Goal: Task Accomplishment & Management: Manage account settings

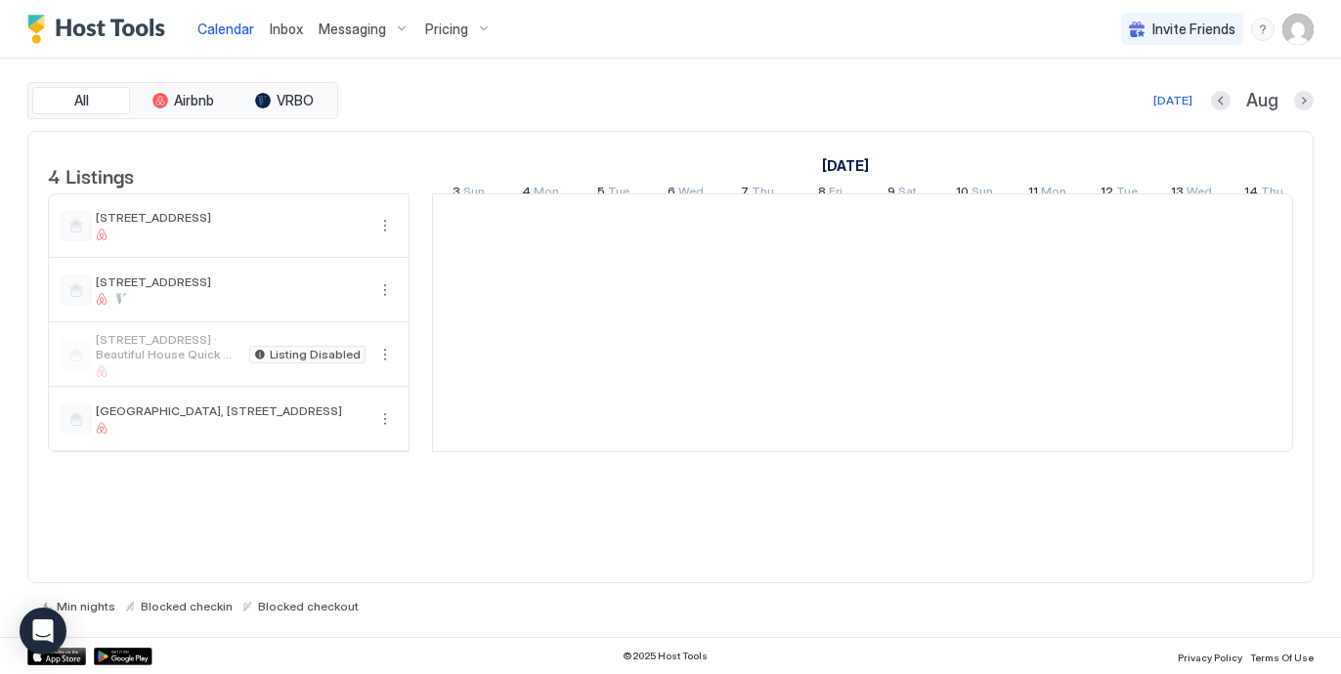
scroll to position [0, 1086]
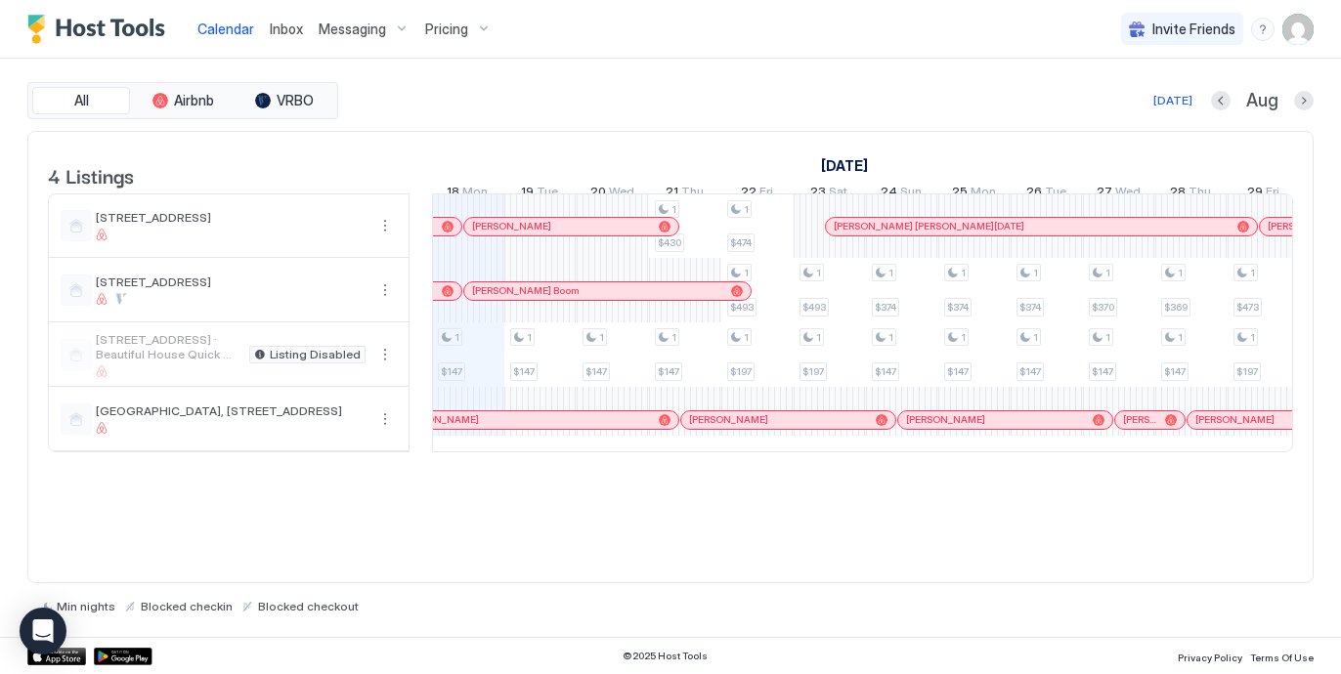
click at [432, 33] on span "Pricing" at bounding box center [446, 30] width 43 height 18
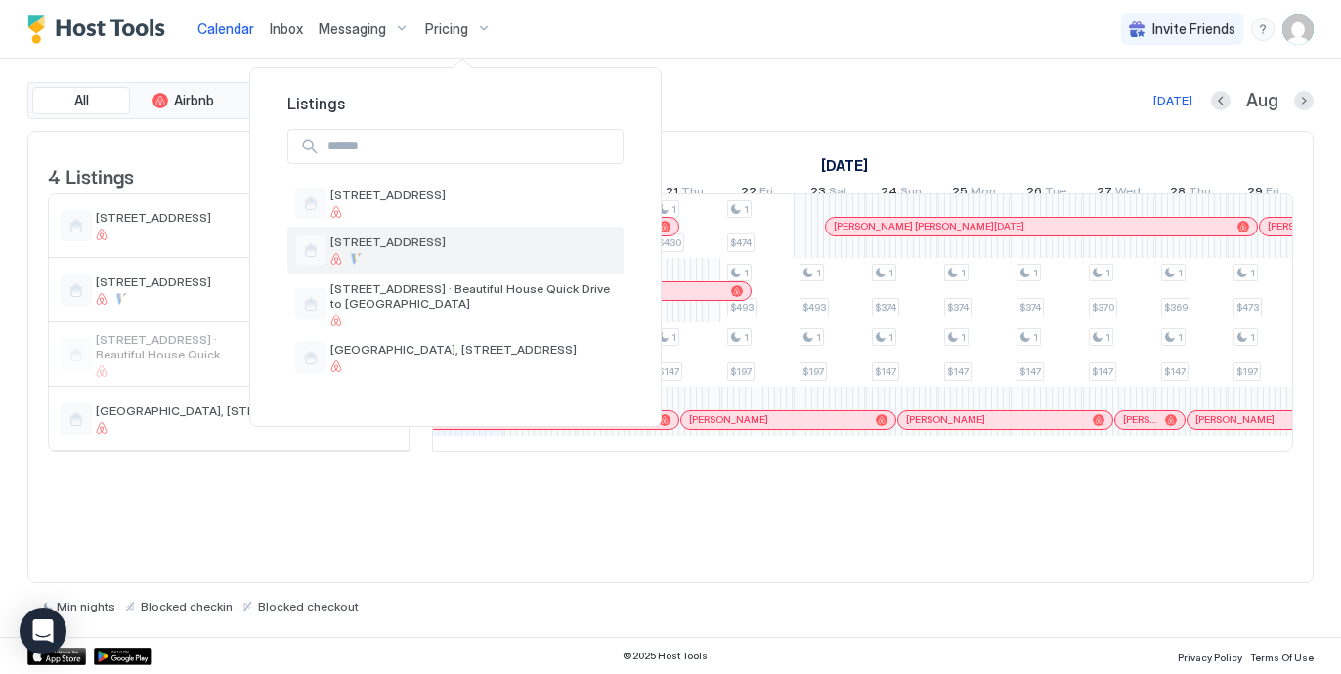
click at [352, 244] on span "[STREET_ADDRESS]" at bounding box center [472, 242] width 285 height 15
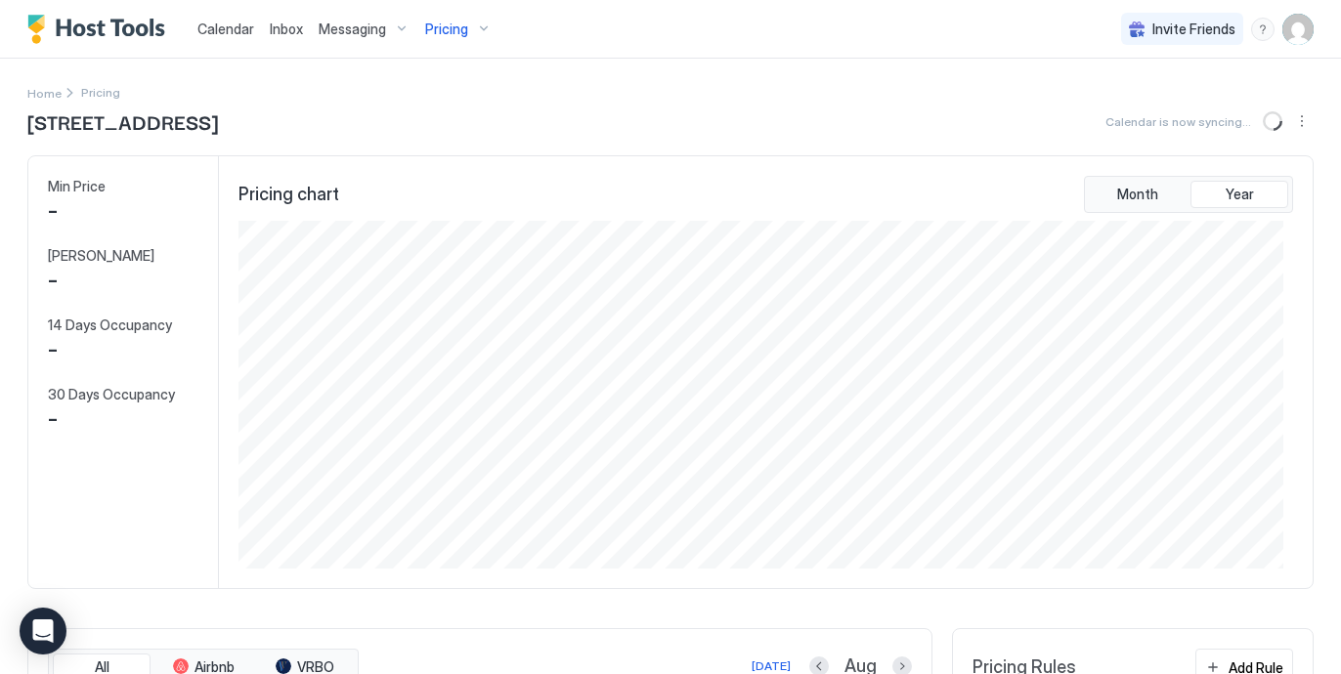
scroll to position [348, 1044]
click at [207, 366] on div "Min Price $ 15 Max Price $ 1000 14 Days Occupancy 21.43% 30 Days Occupancy 10.0…" at bounding box center [123, 372] width 191 height 432
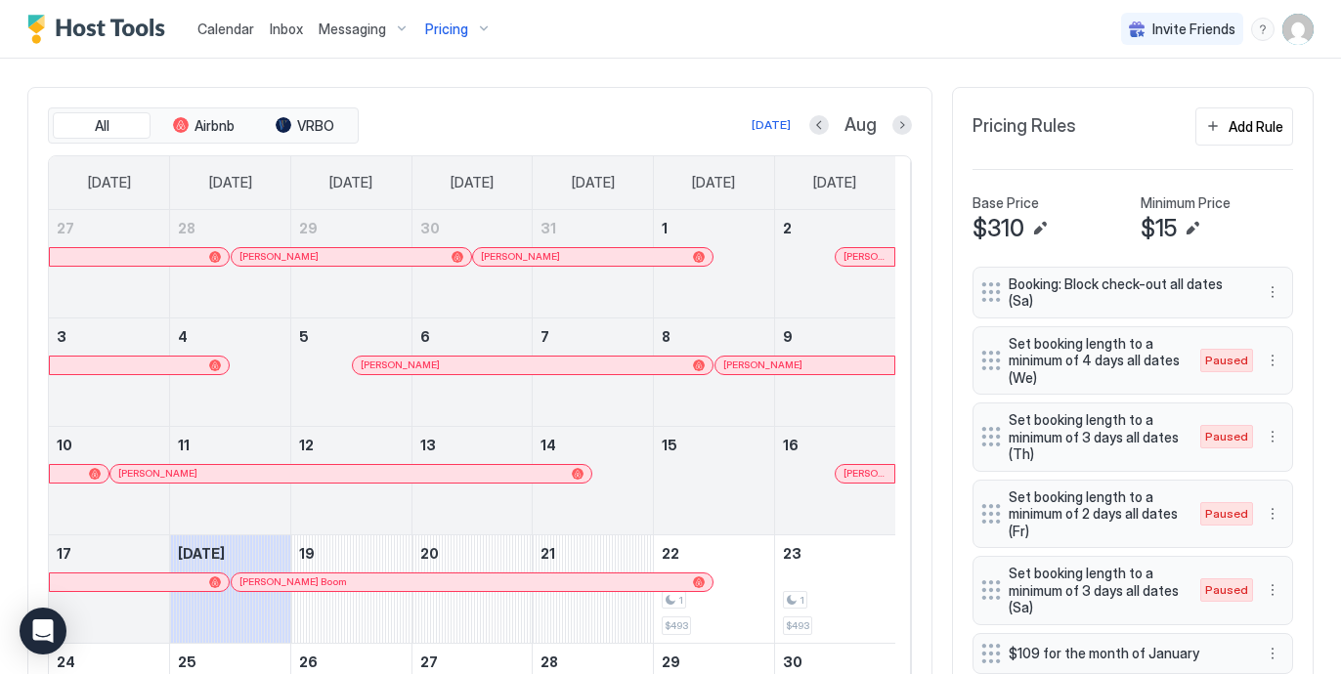
scroll to position [547, 0]
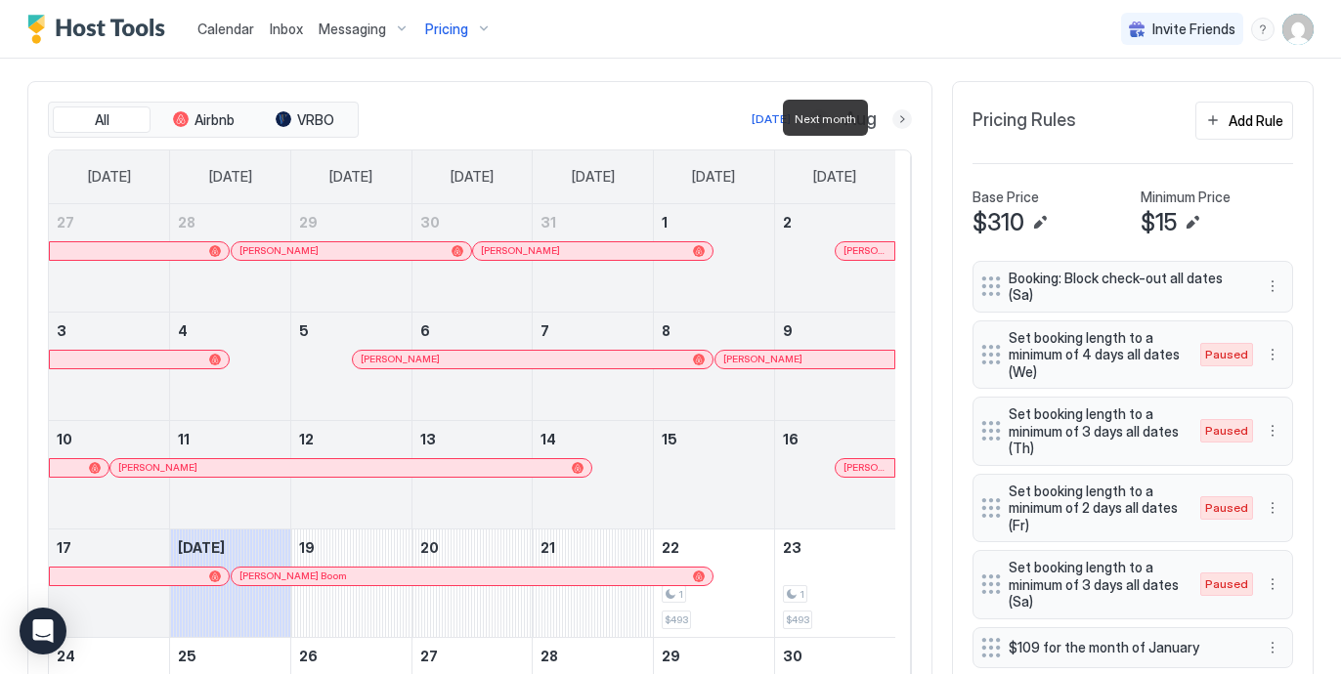
click at [892, 119] on button "Next month" at bounding box center [902, 119] width 20 height 20
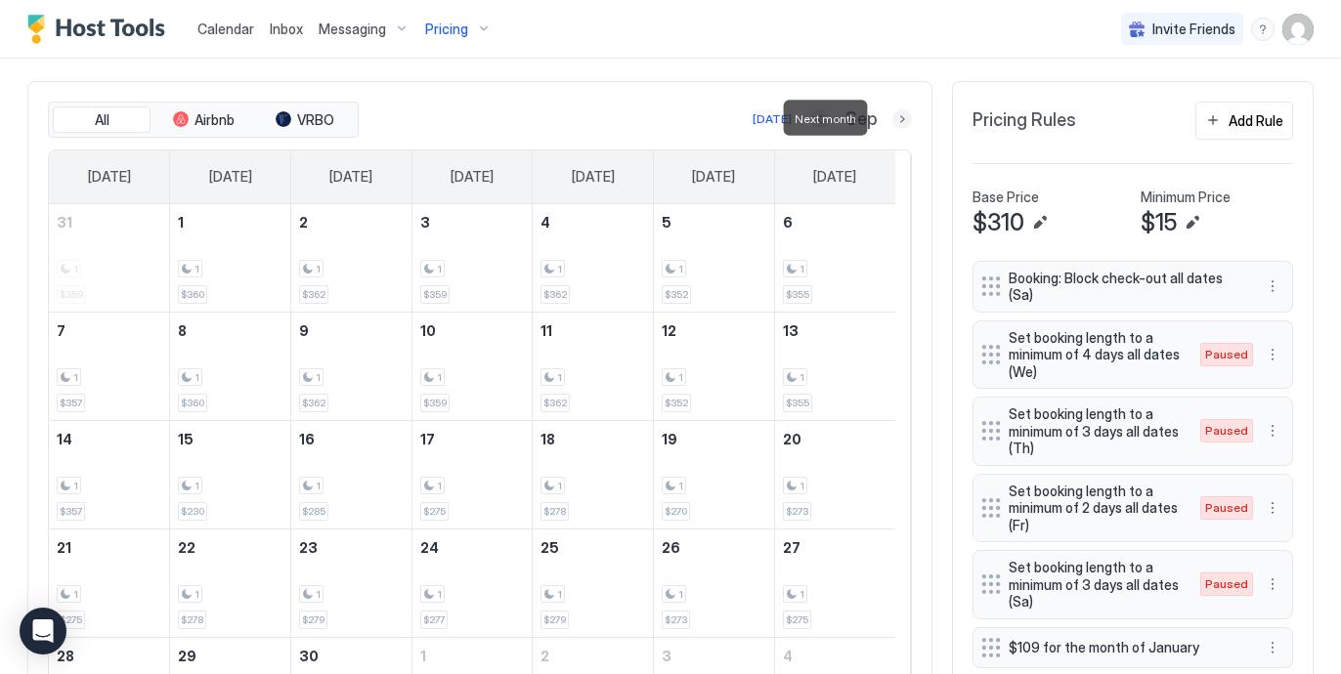
click at [892, 115] on button "Next month" at bounding box center [902, 119] width 20 height 20
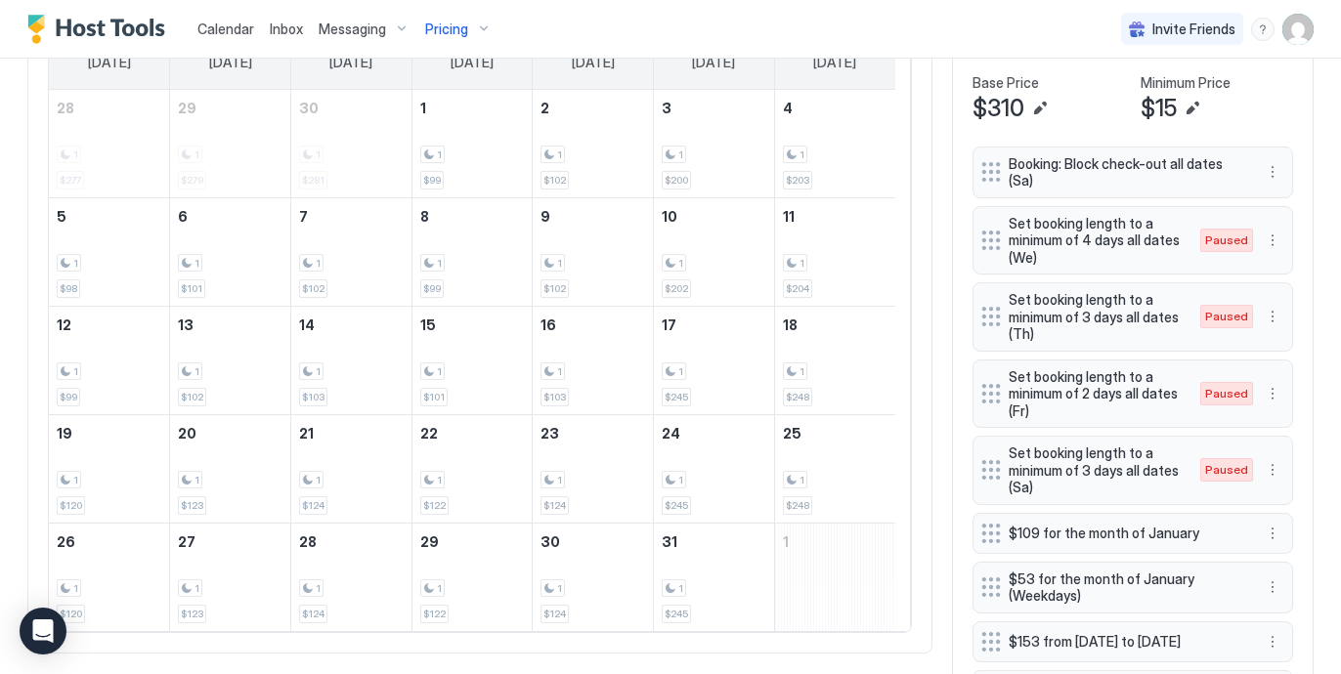
scroll to position [625, 0]
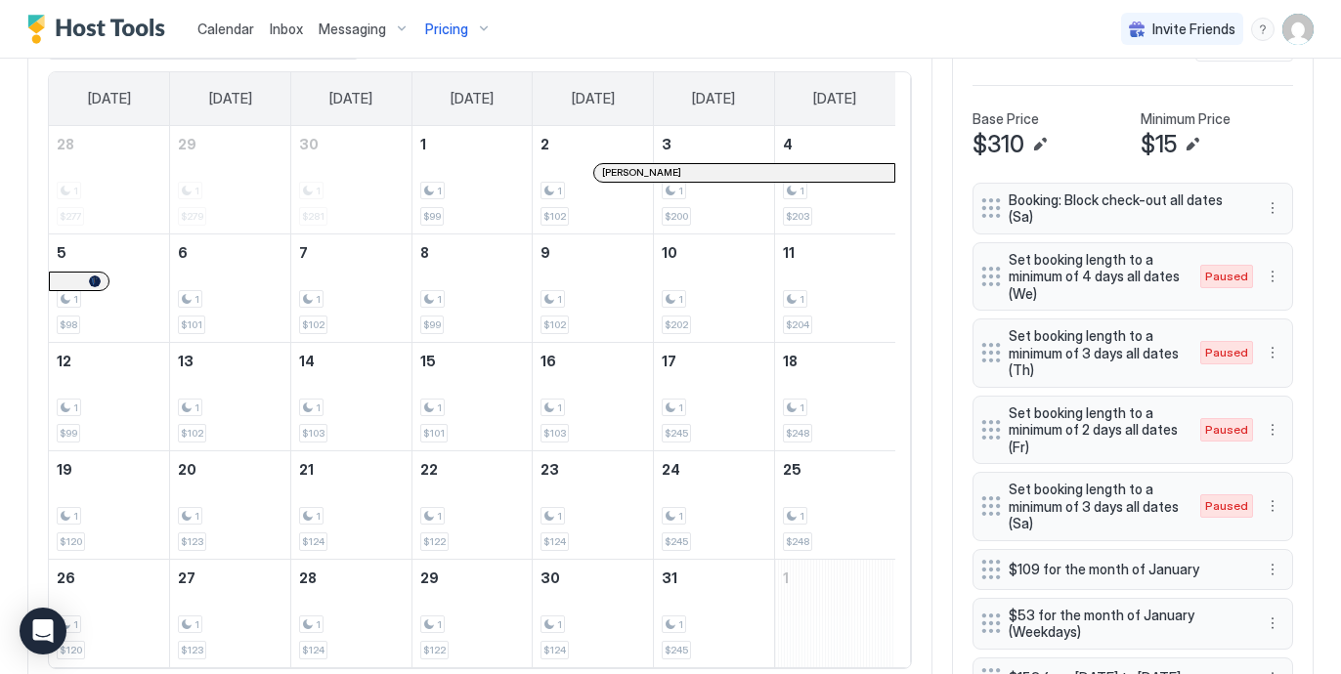
click at [903, 189] on div "All Airbnb VRBO [DATE] Oct [DATE] [DATE] [DATE] [DATE] [DATE] [DATE] [DATE] 28 …" at bounding box center [479, 346] width 905 height 687
click at [903, 314] on div "All Airbnb VRBO [DATE] Oct [DATE] [DATE] [DATE] [DATE] [DATE] [DATE] [DATE] 28 …" at bounding box center [479, 346] width 905 height 687
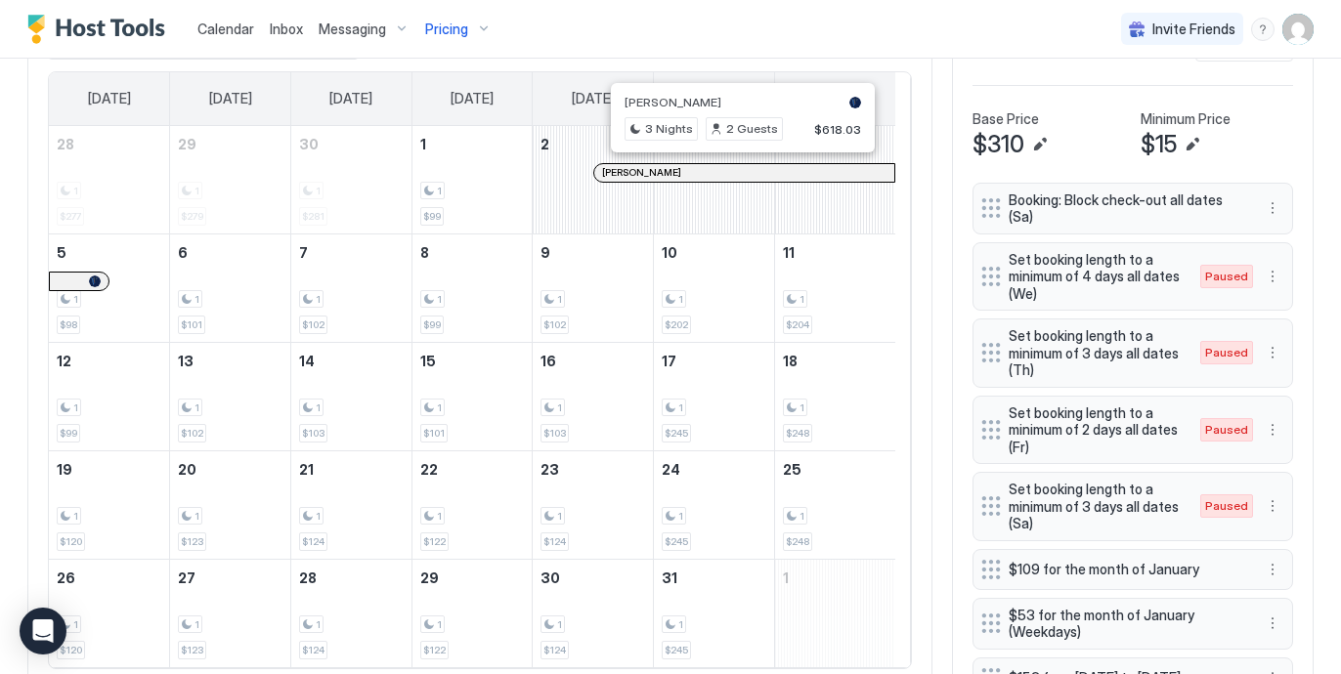
click at [735, 173] on div at bounding box center [736, 173] width 16 height 16
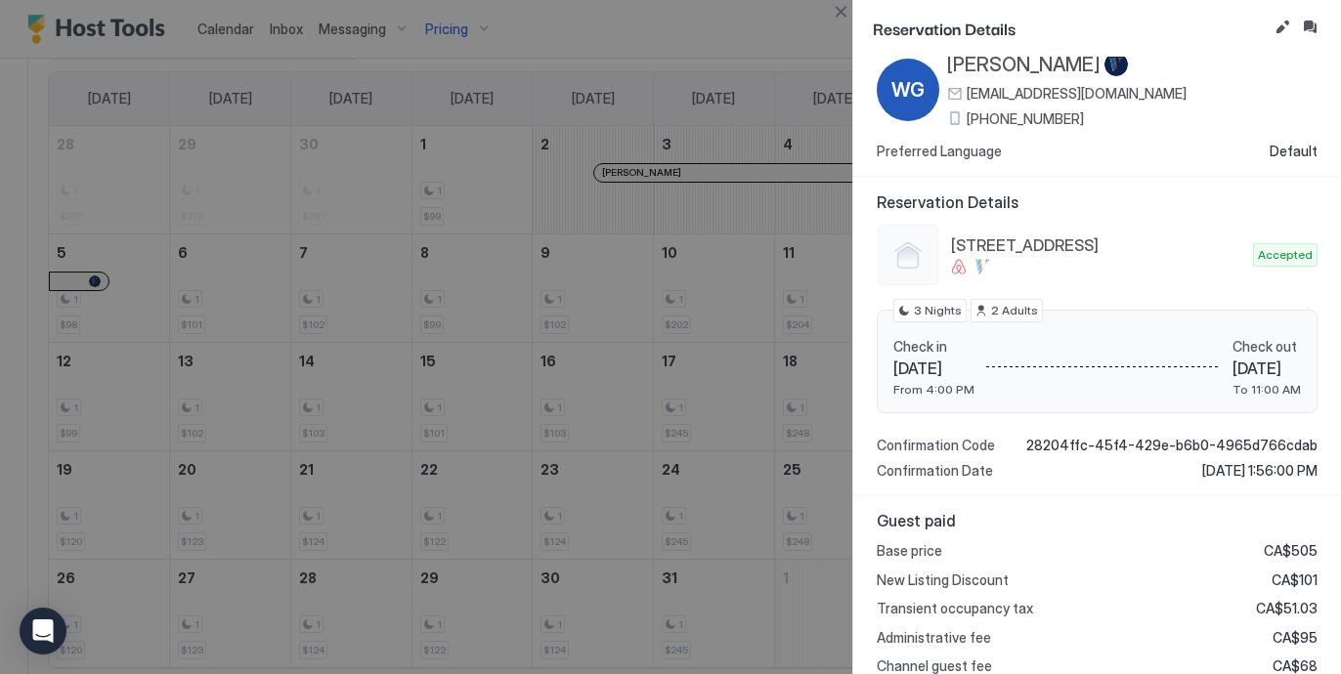
scroll to position [0, 0]
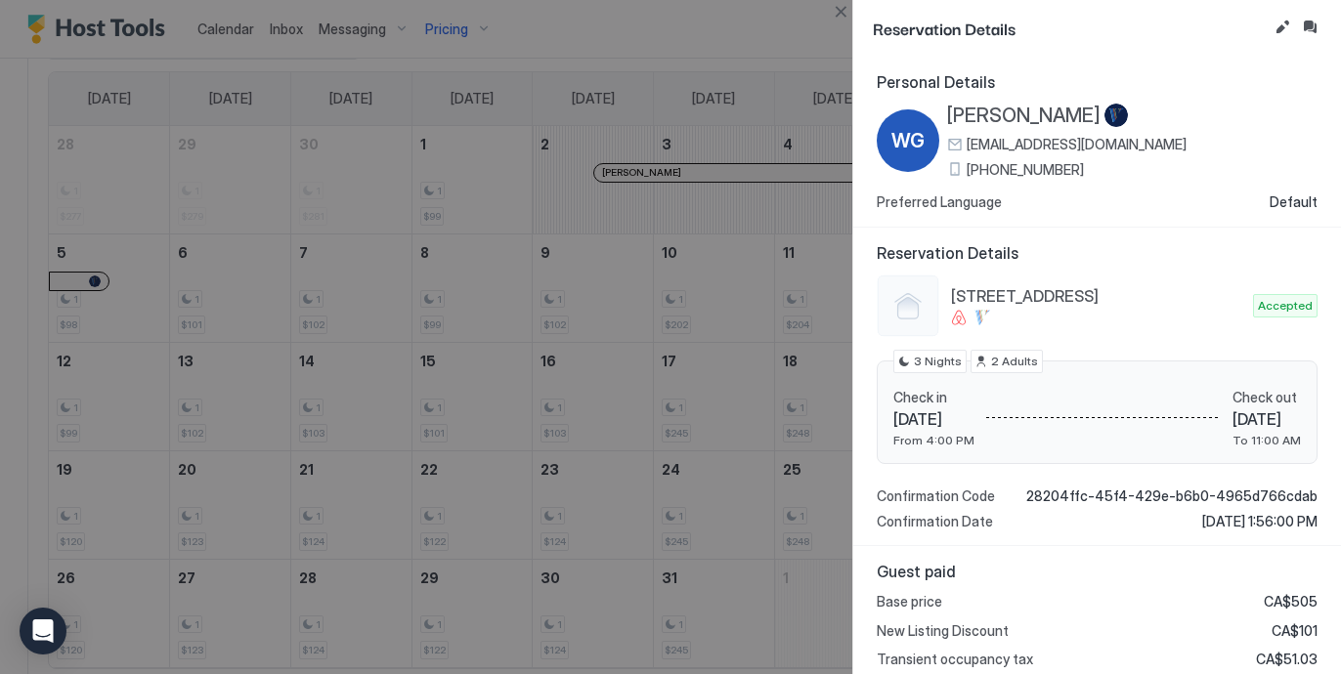
click at [1051, 546] on div "Guest paid Base price CA$505 New Listing Discount CA$101 Transient occupancy ta…" at bounding box center [1097, 674] width 488 height 256
click at [841, 15] on button "Close" at bounding box center [840, 11] width 23 height 23
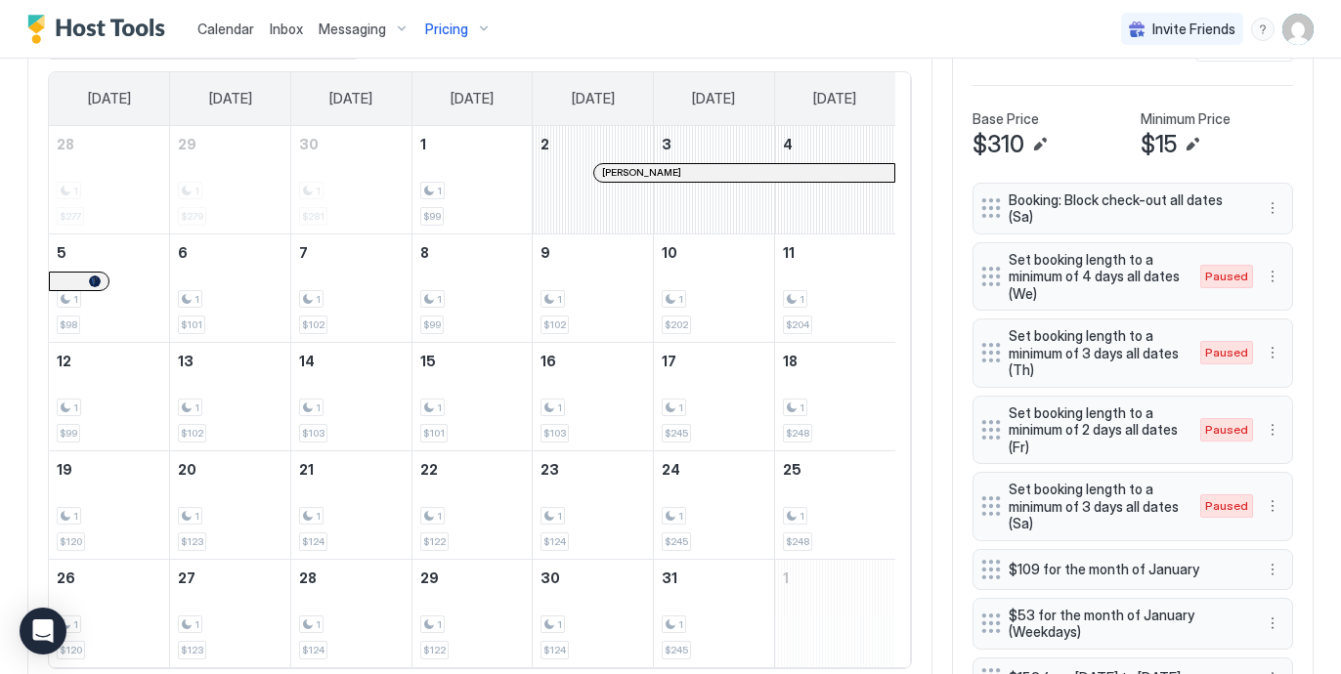
click at [905, 210] on div "All Airbnb VRBO [DATE] Oct [DATE] [DATE] [DATE] [DATE] [DATE] [DATE] [DATE] 28 …" at bounding box center [479, 346] width 905 height 687
click at [904, 172] on div "All Airbnb VRBO [DATE] Oct [DATE] [DATE] [DATE] [DATE] [DATE] [DATE] [DATE] 28 …" at bounding box center [479, 346] width 905 height 687
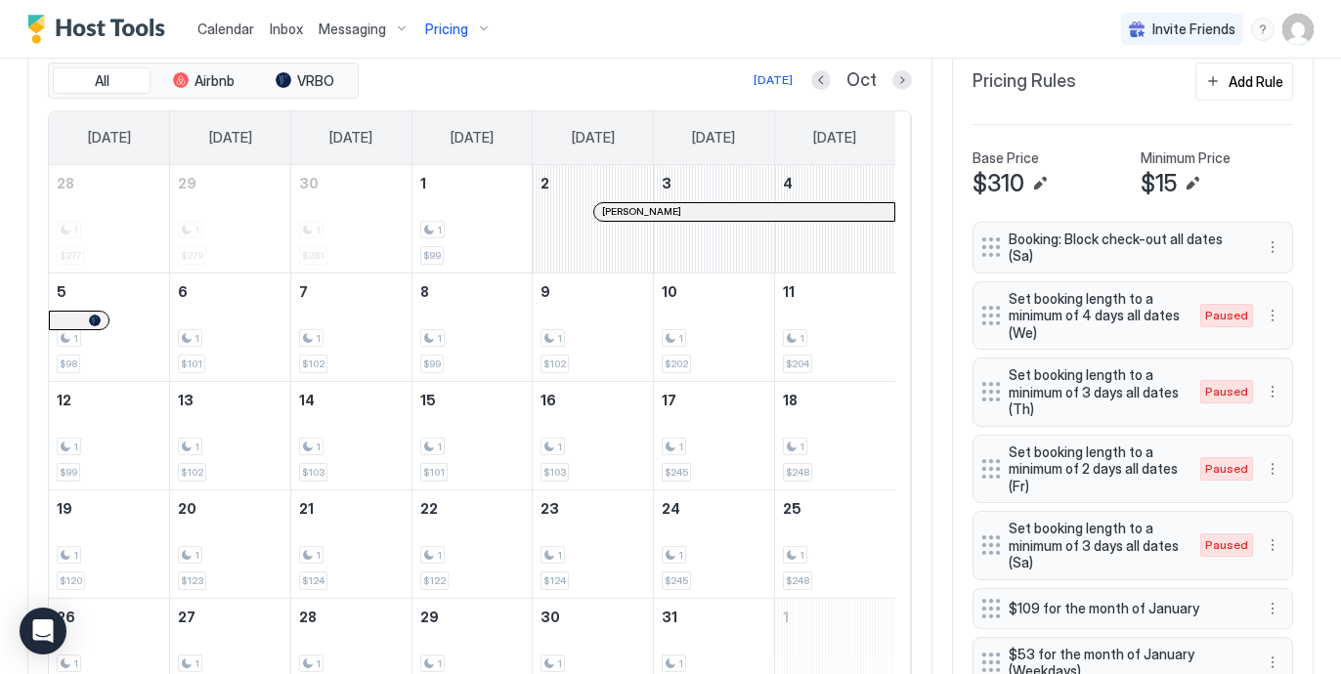
scroll to position [625, 0]
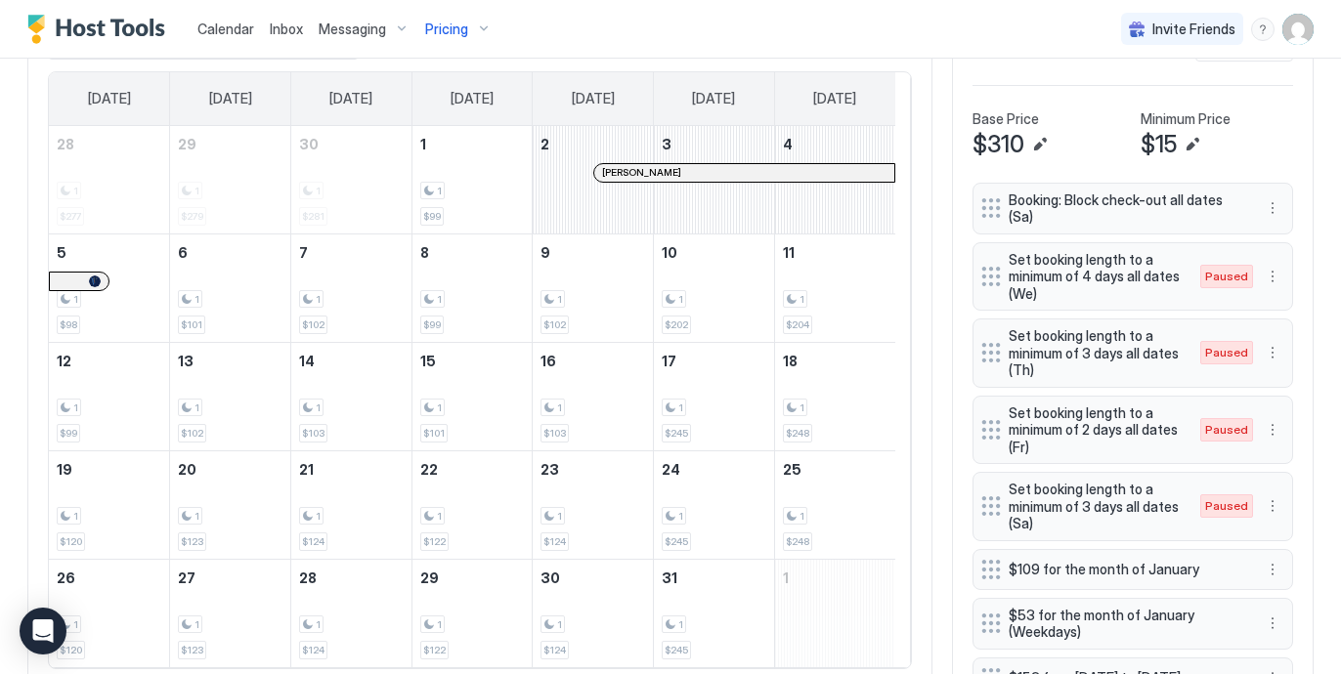
click at [447, 24] on span "Pricing" at bounding box center [446, 30] width 43 height 18
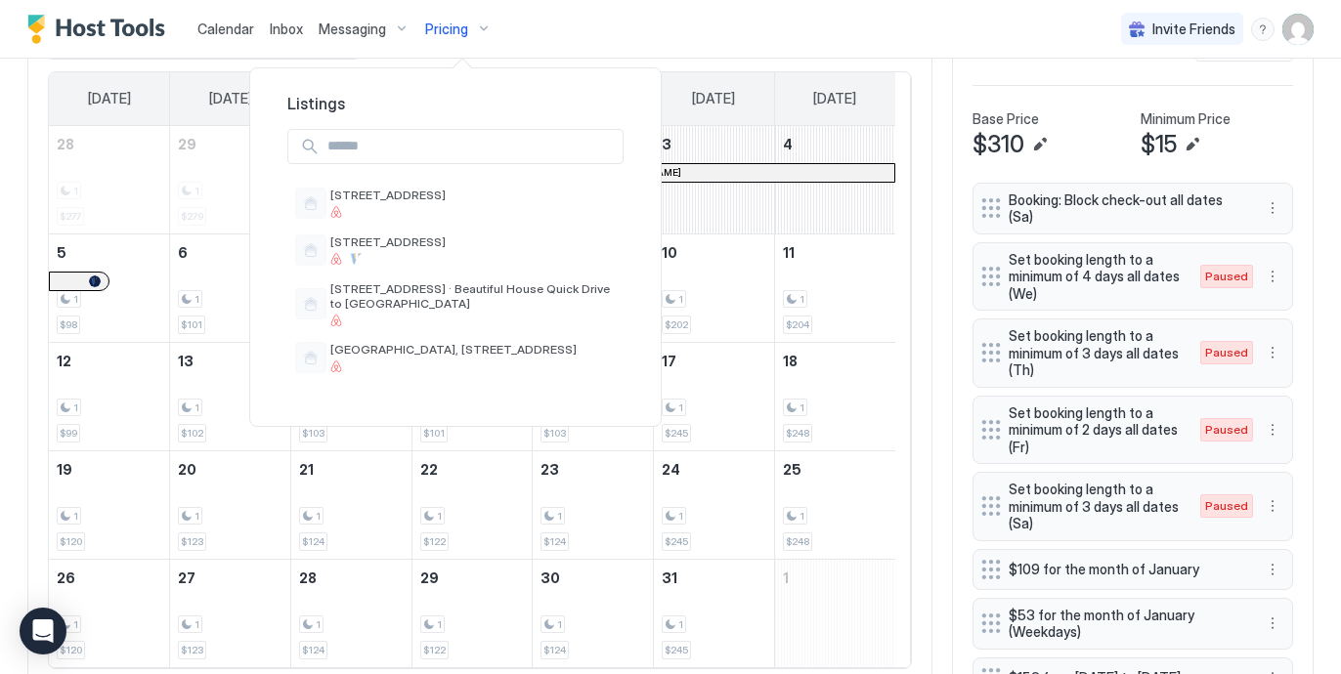
click at [447, 24] on div at bounding box center [670, 337] width 1341 height 674
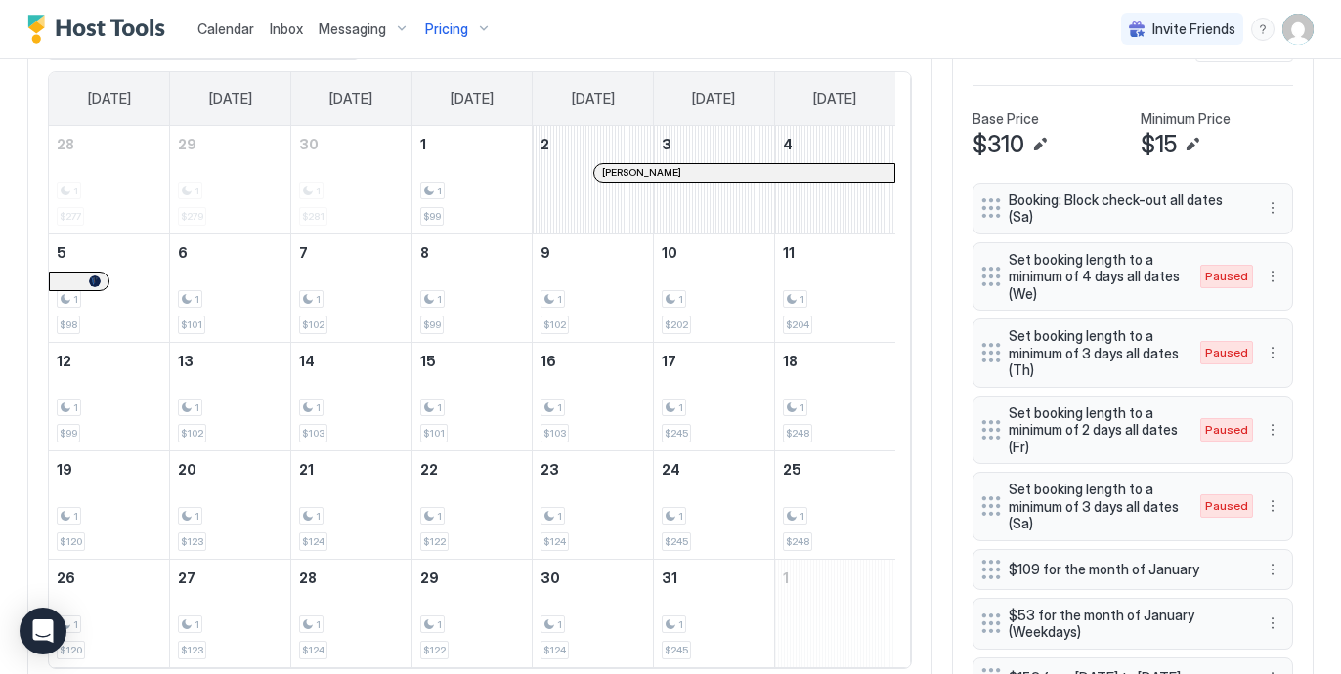
click at [1286, 34] on img "User profile" at bounding box center [1297, 29] width 31 height 31
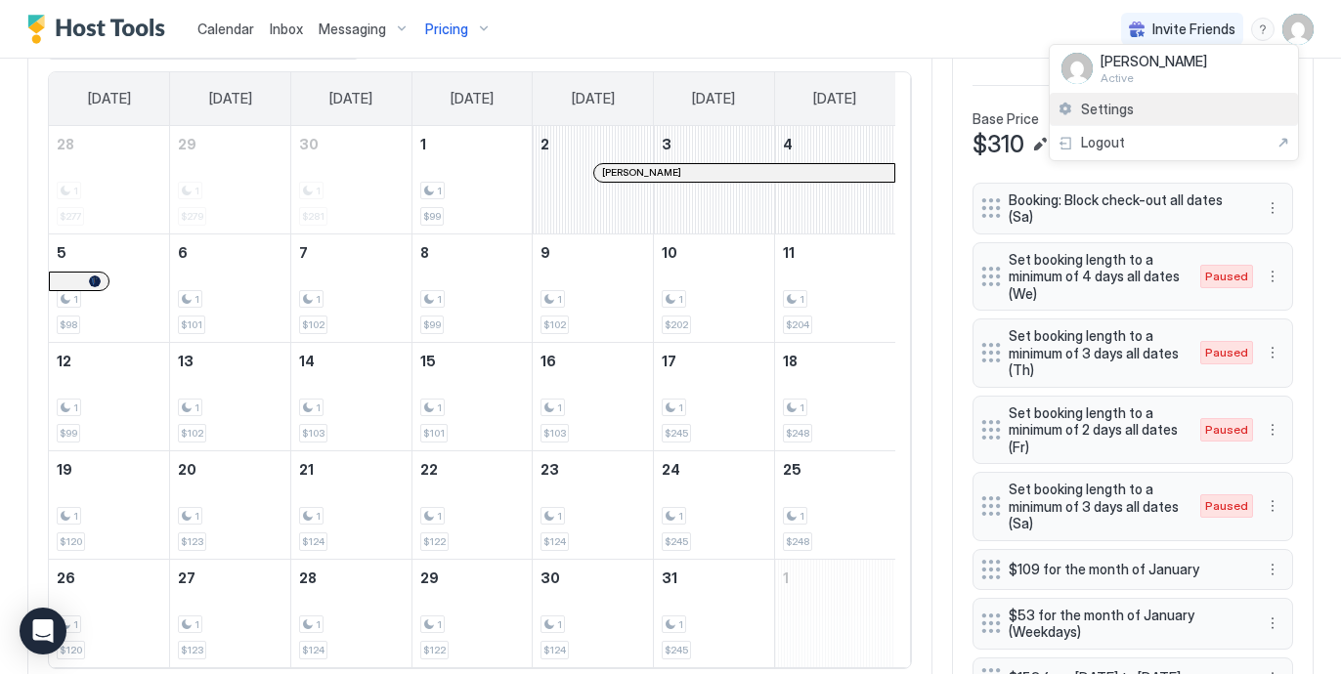
click at [1120, 102] on span "Settings" at bounding box center [1107, 110] width 53 height 18
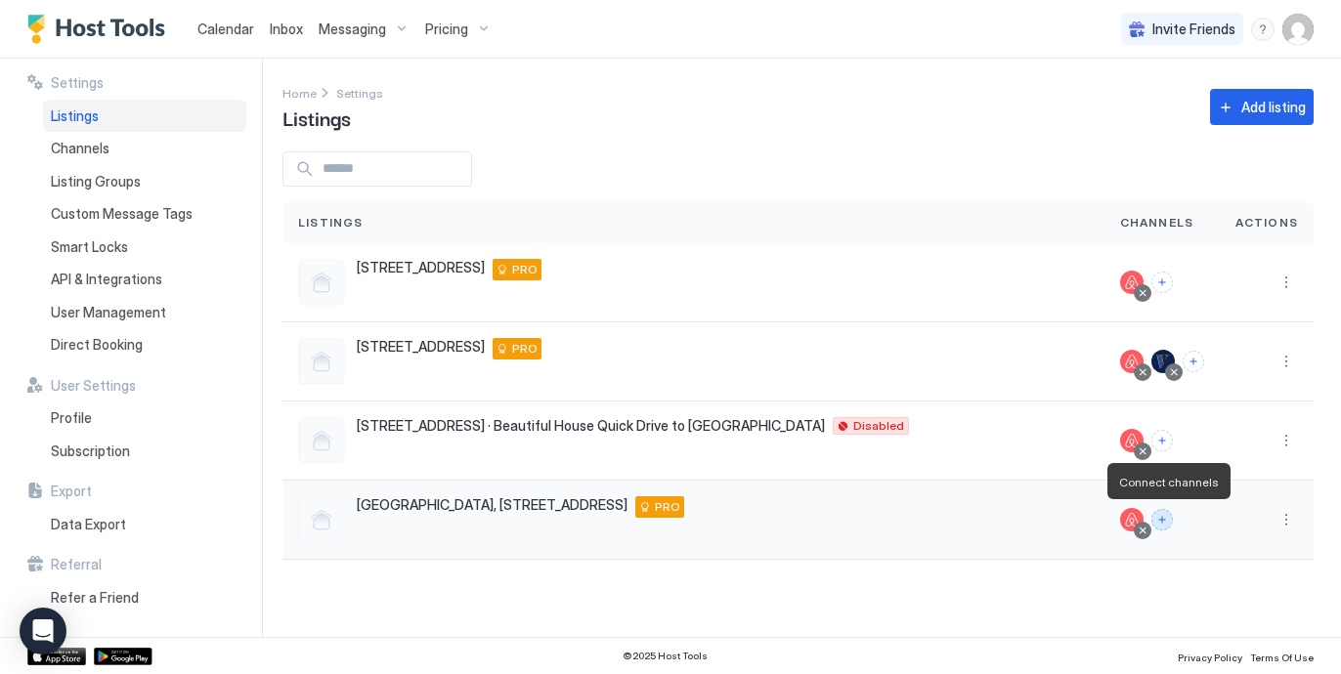
click at [1165, 520] on button "Connect channels" at bounding box center [1162, 520] width 22 height 22
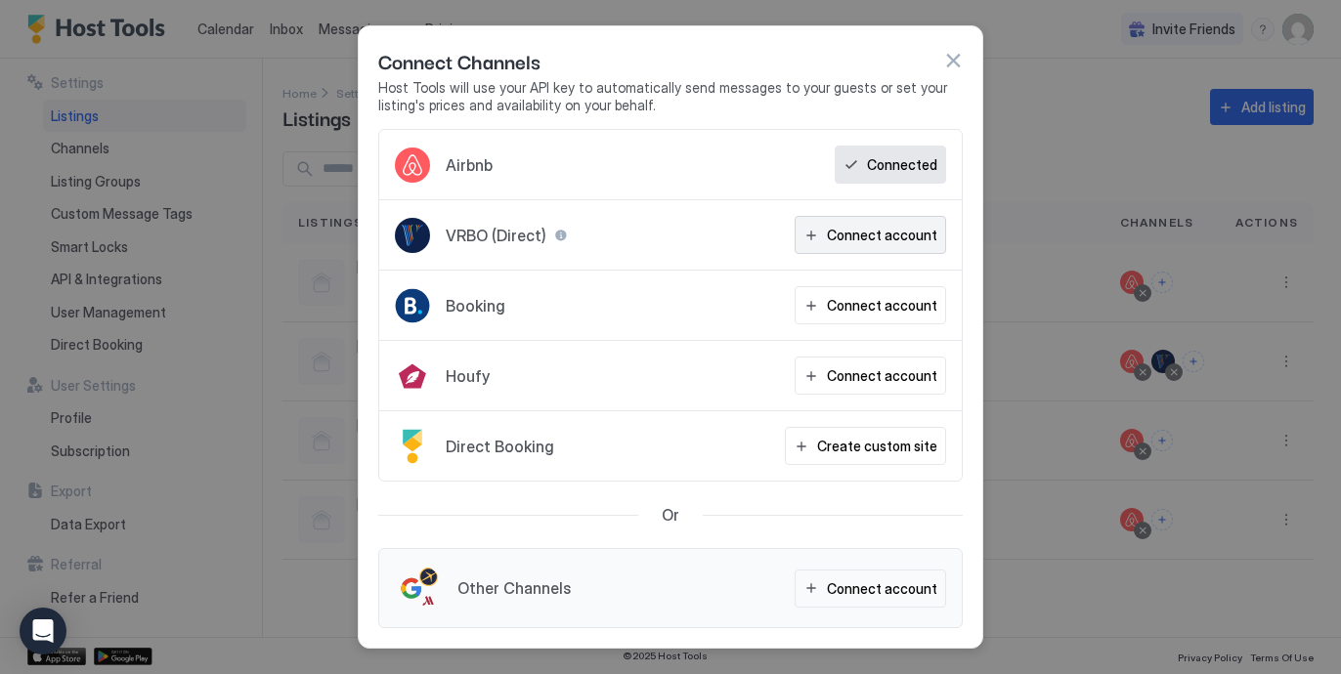
click at [882, 239] on div "Connect account" at bounding box center [882, 235] width 110 height 21
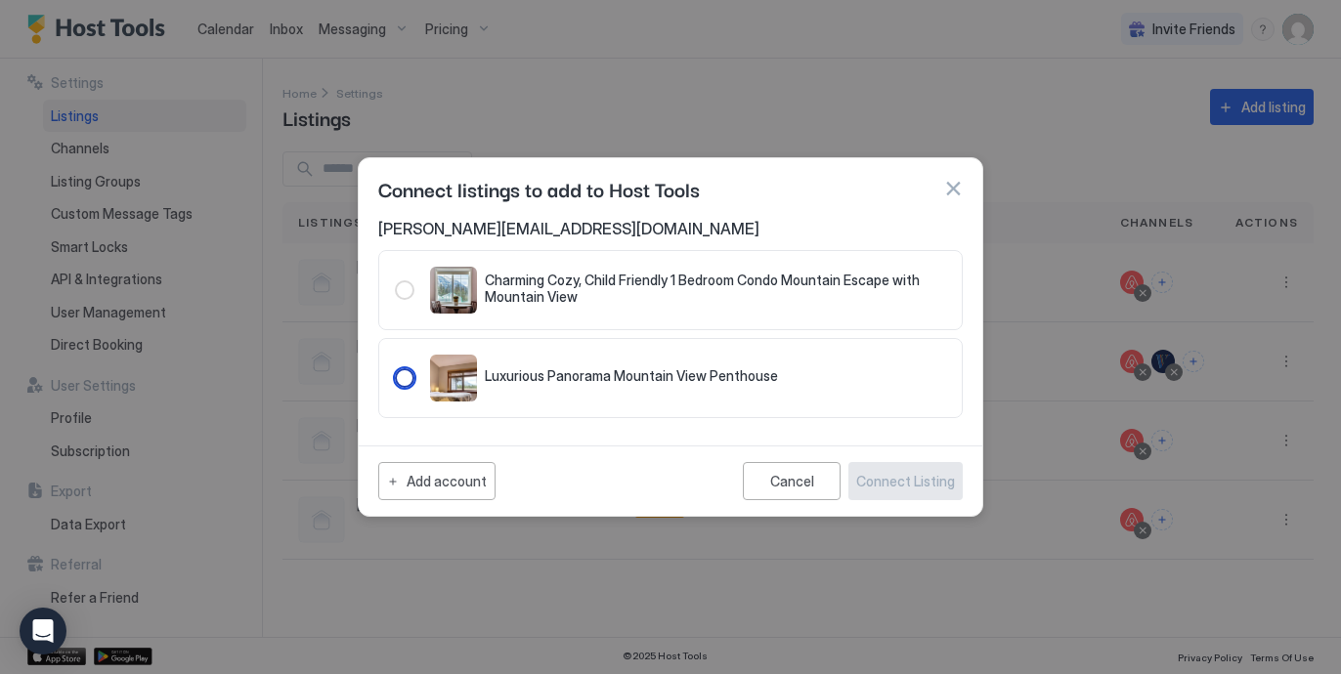
click at [404, 374] on div "127.20180310.9221850" at bounding box center [405, 378] width 20 height 20
click at [935, 484] on div "Connect Listing" at bounding box center [905, 481] width 99 height 21
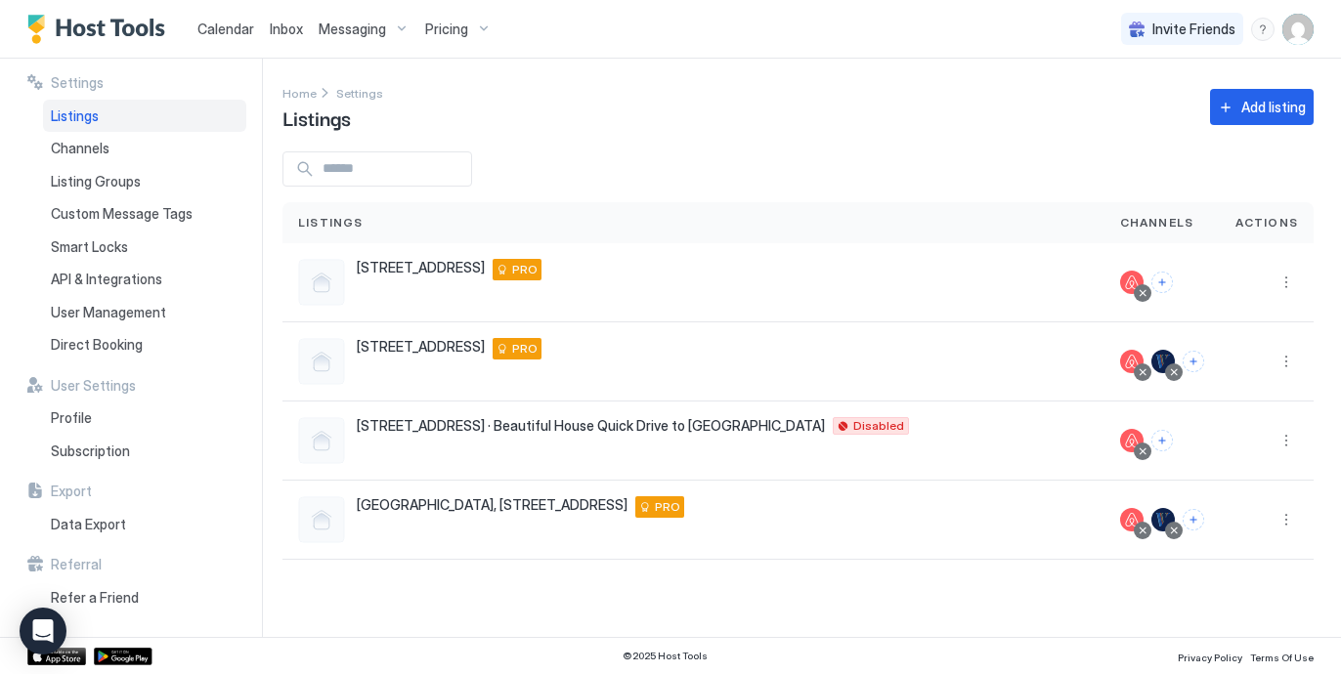
click at [435, 22] on span "Pricing" at bounding box center [446, 30] width 43 height 18
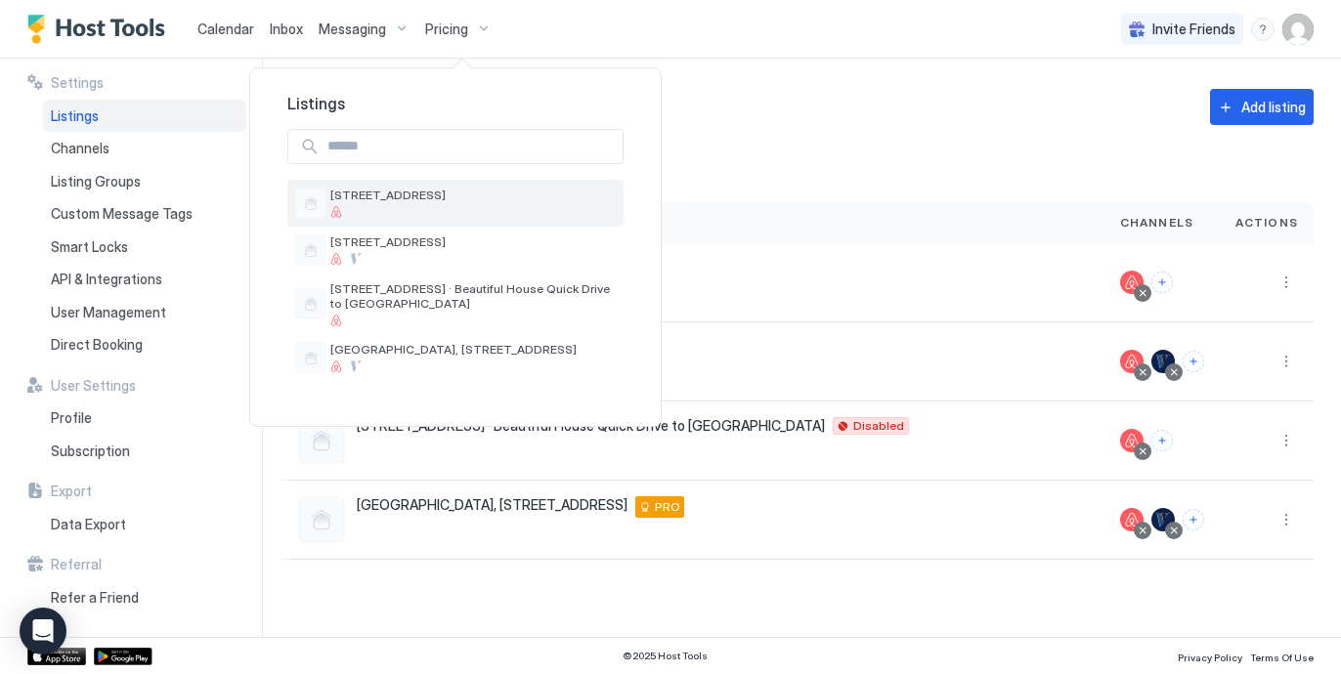
click at [410, 202] on div "[STREET_ADDRESS]" at bounding box center [472, 203] width 285 height 30
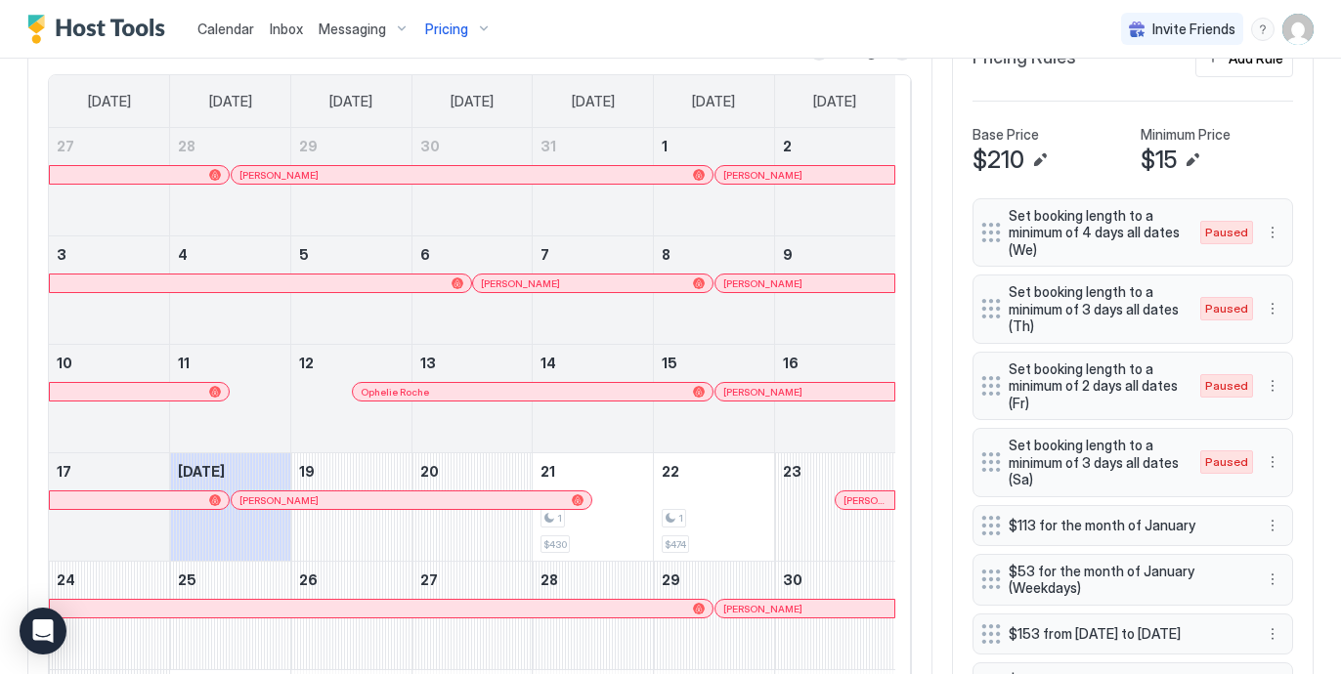
scroll to position [519, 0]
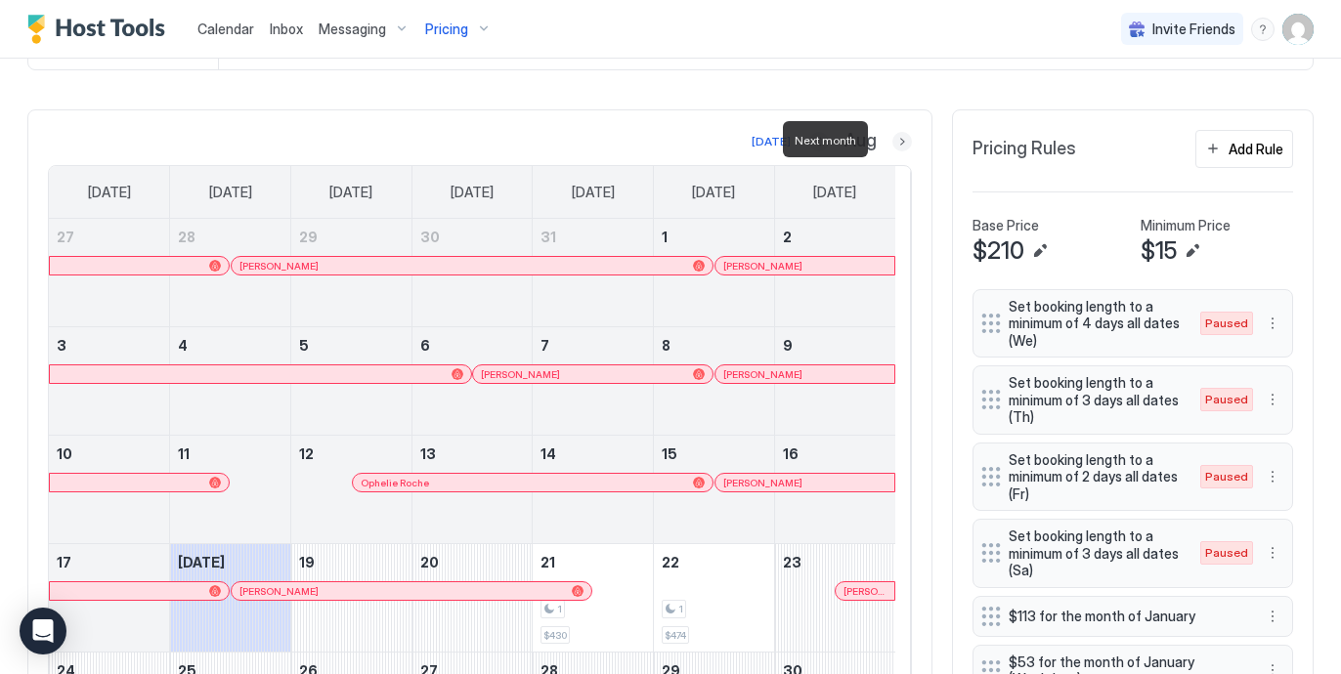
click at [892, 136] on button "Next month" at bounding box center [902, 142] width 20 height 20
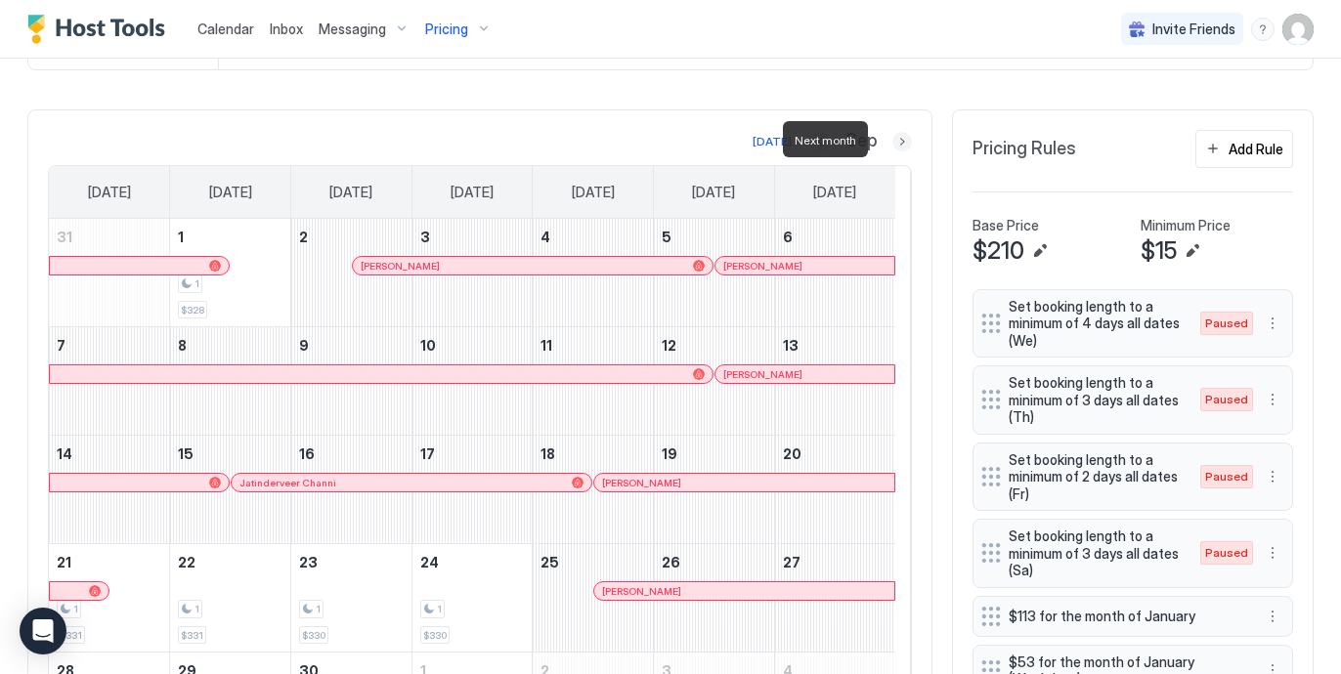
click at [892, 136] on button "Next month" at bounding box center [902, 142] width 20 height 20
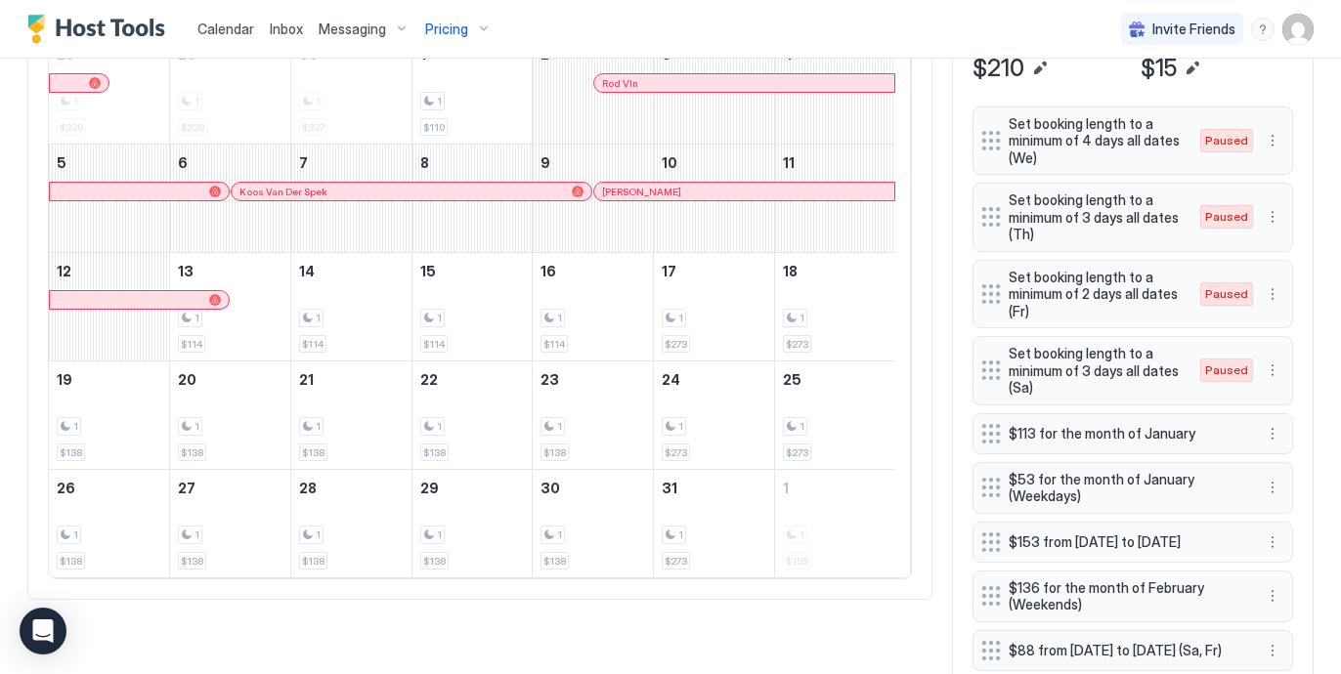
scroll to position [636, 0]
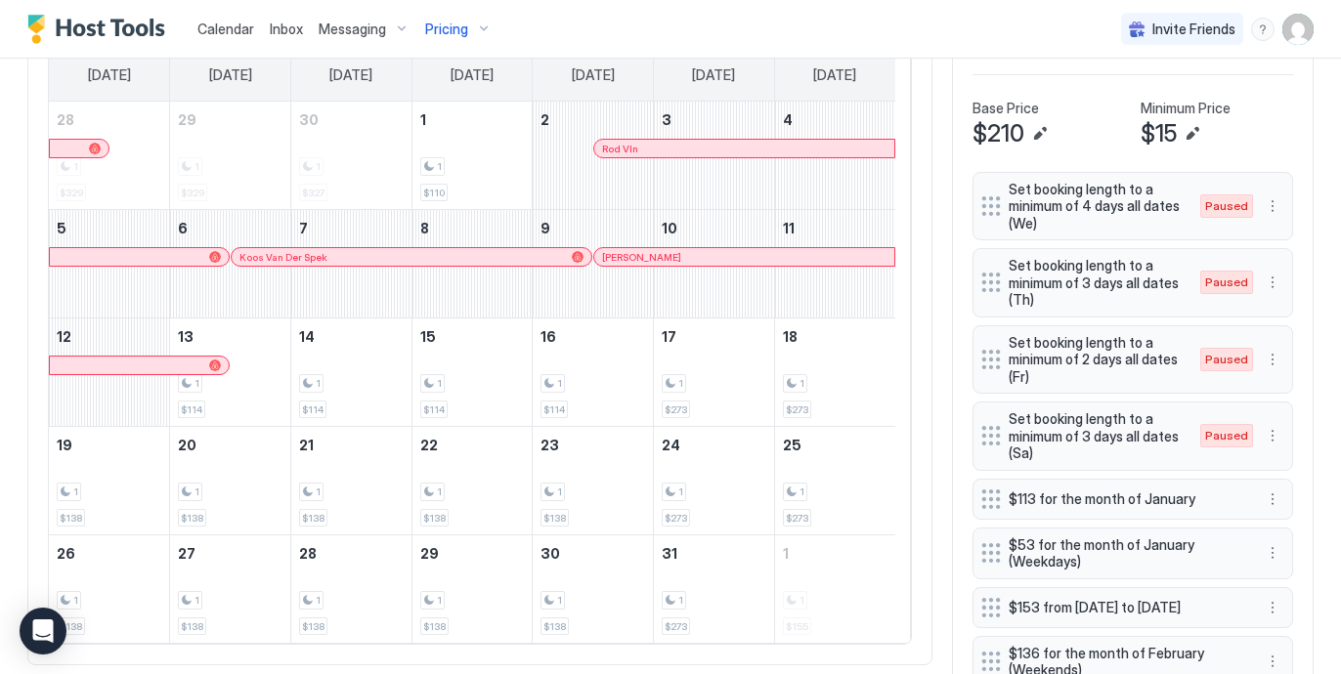
click at [911, 194] on div "[DATE] Oct [DATE] [DATE] [DATE] [DATE] [DATE] [DATE] [DATE] 28 1 $329 29 1 $329…" at bounding box center [479, 329] width 905 height 674
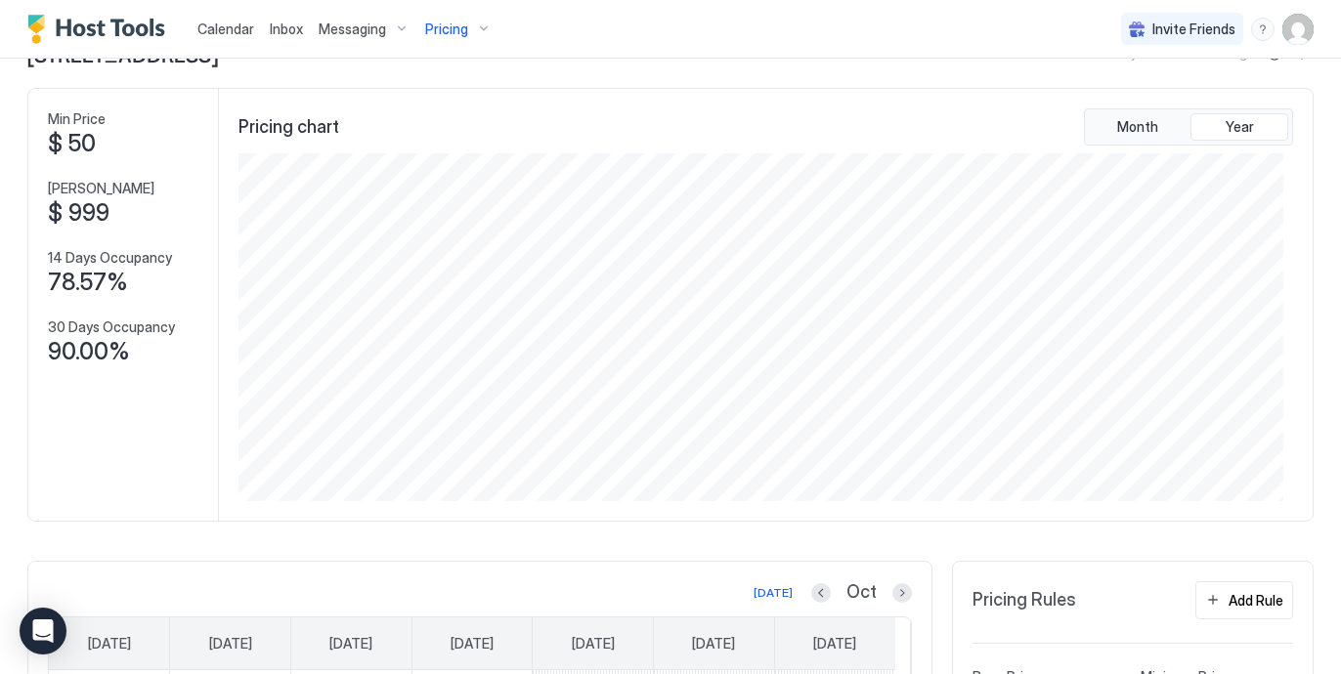
scroll to position [0, 0]
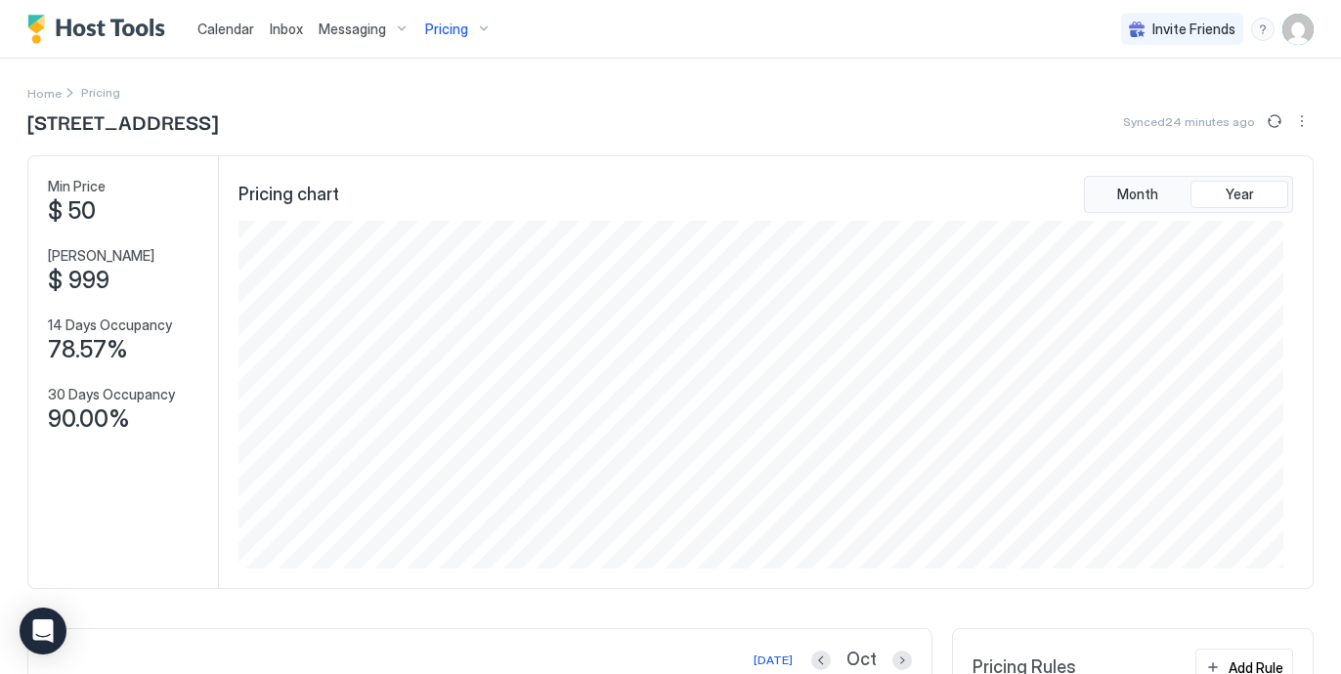
click at [434, 26] on span "Pricing" at bounding box center [446, 30] width 43 height 18
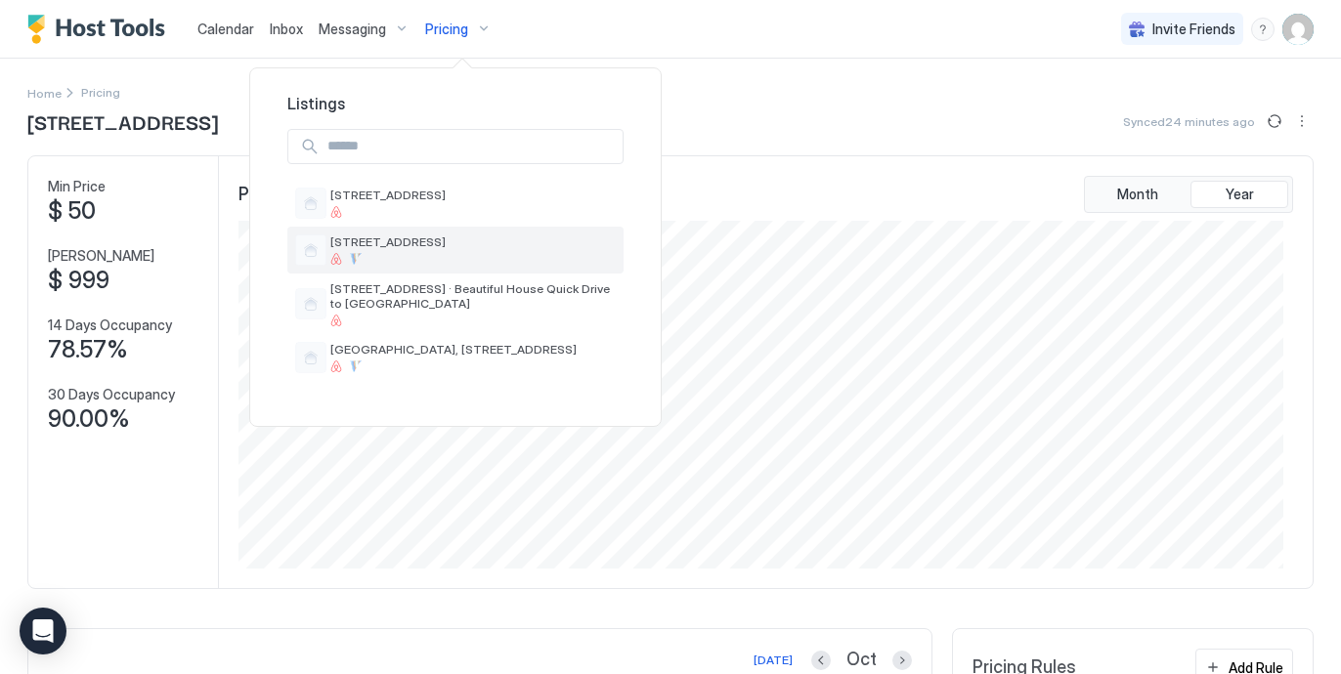
click at [400, 248] on span "[STREET_ADDRESS]" at bounding box center [472, 242] width 285 height 15
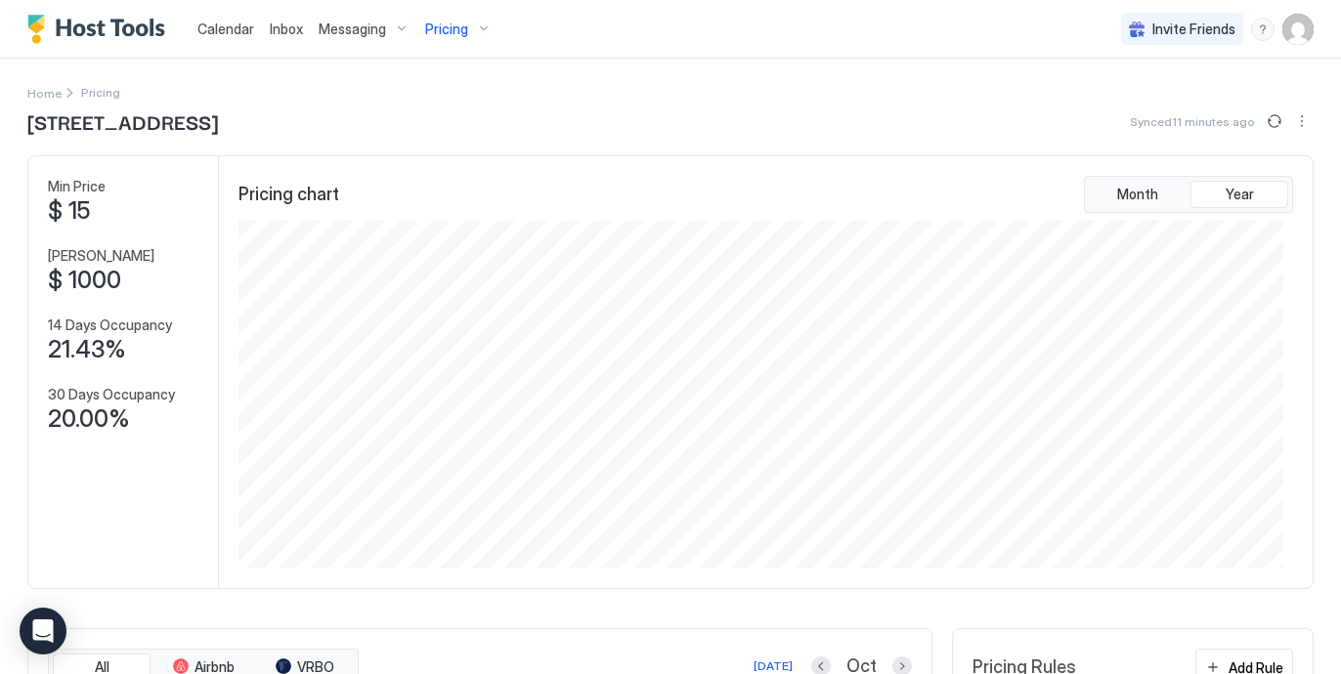
click at [758, 167] on div "Pricing chart Month Year" at bounding box center [766, 372] width 1094 height 432
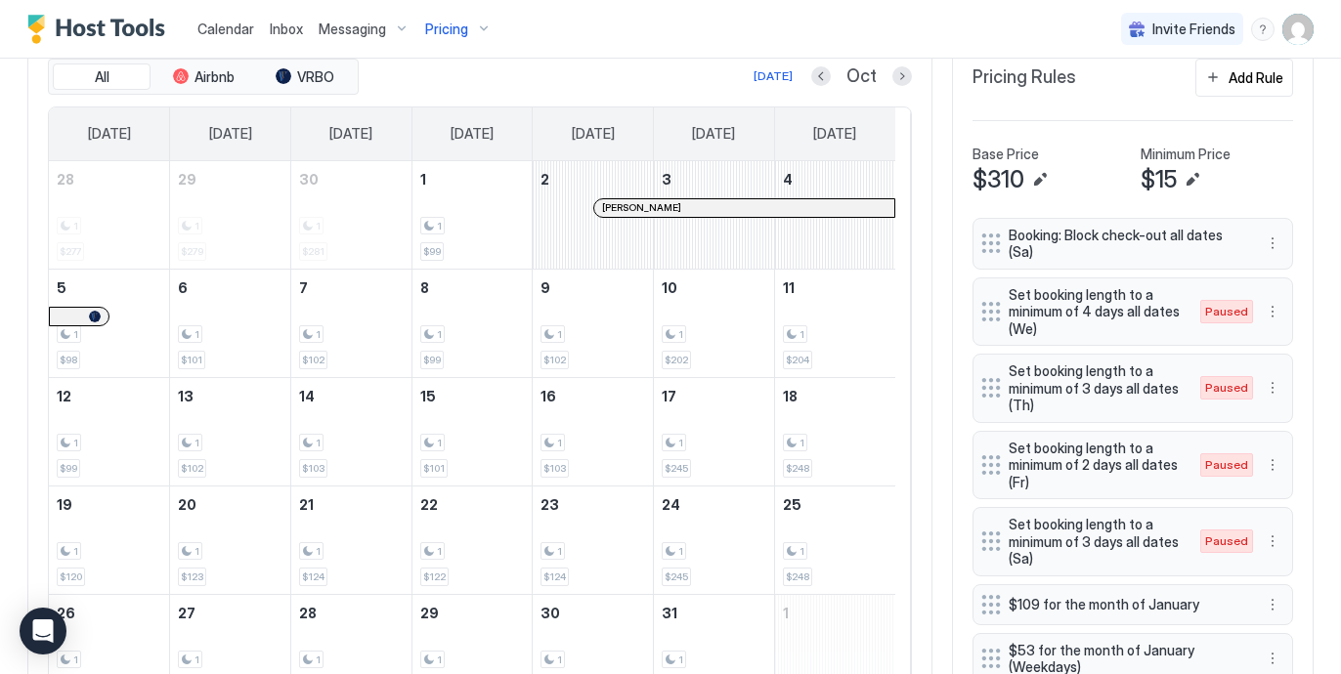
click at [905, 208] on div "All Airbnb VRBO [DATE] Oct [DATE] [DATE] [DATE] [DATE] [DATE] [DATE] [DATE] 28 …" at bounding box center [479, 381] width 905 height 687
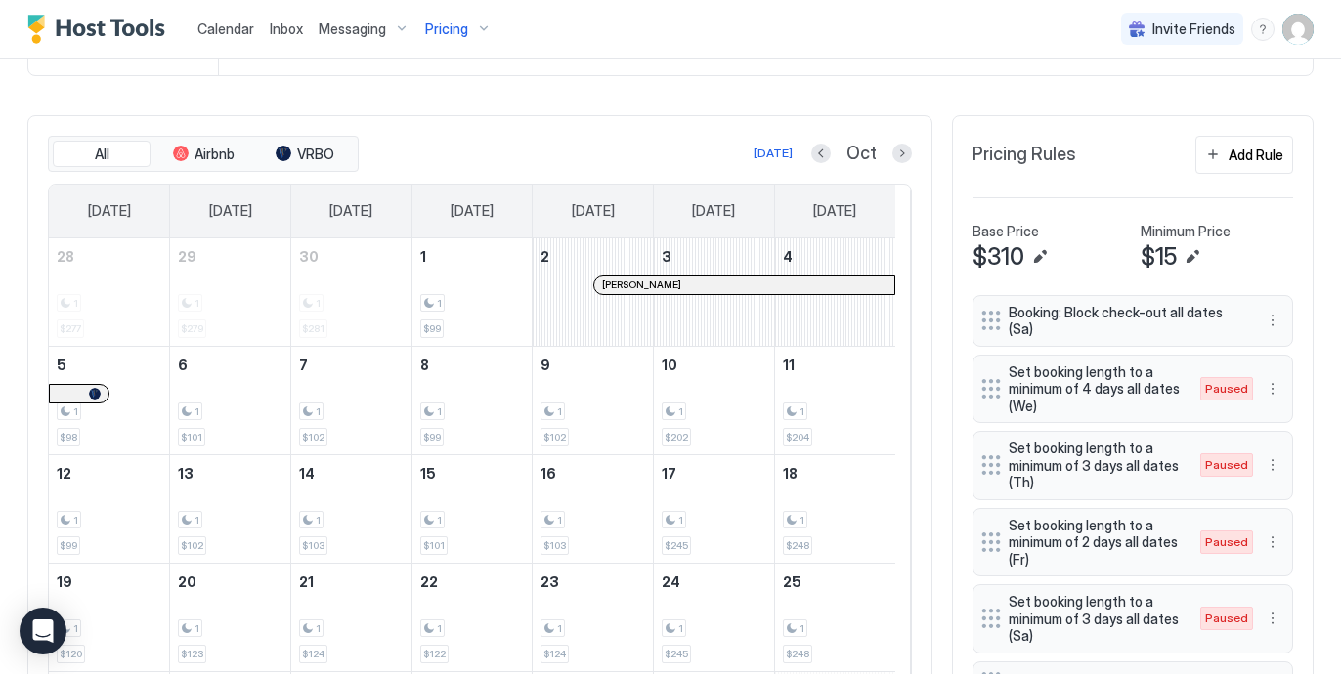
scroll to position [512, 0]
click at [811, 157] on button "Previous month" at bounding box center [821, 155] width 20 height 20
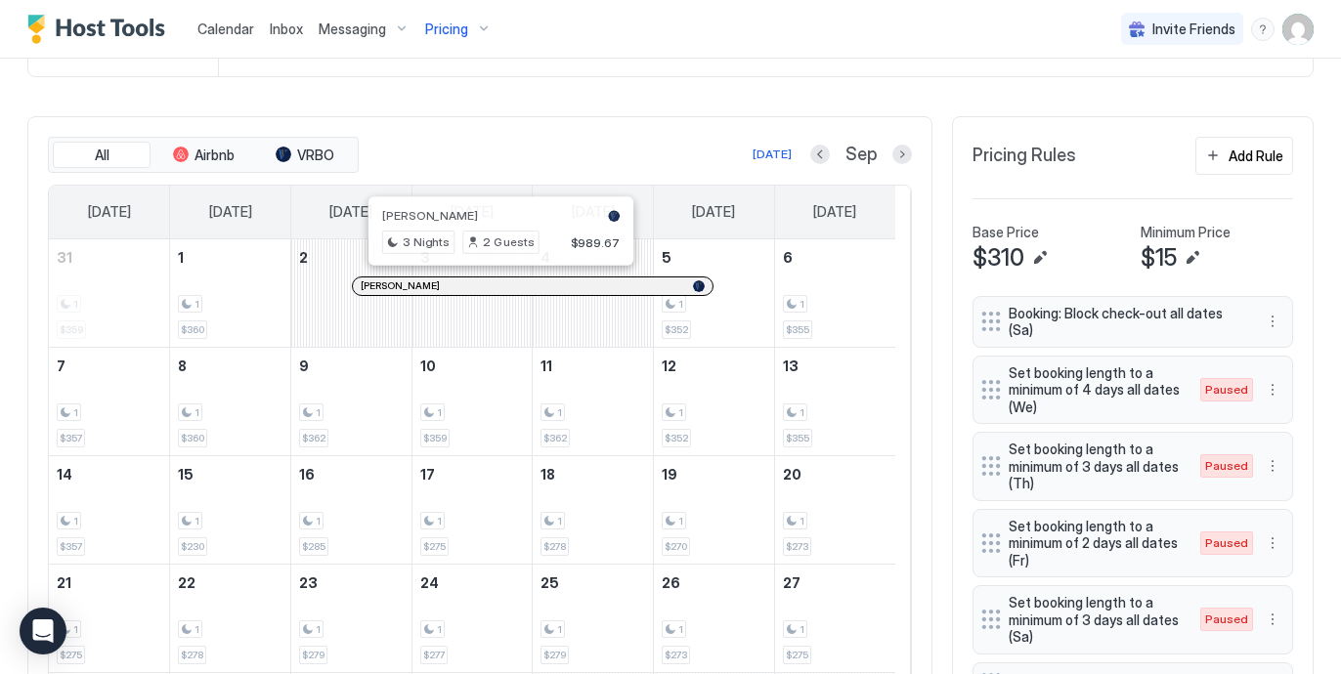
click at [493, 289] on div at bounding box center [494, 287] width 16 height 16
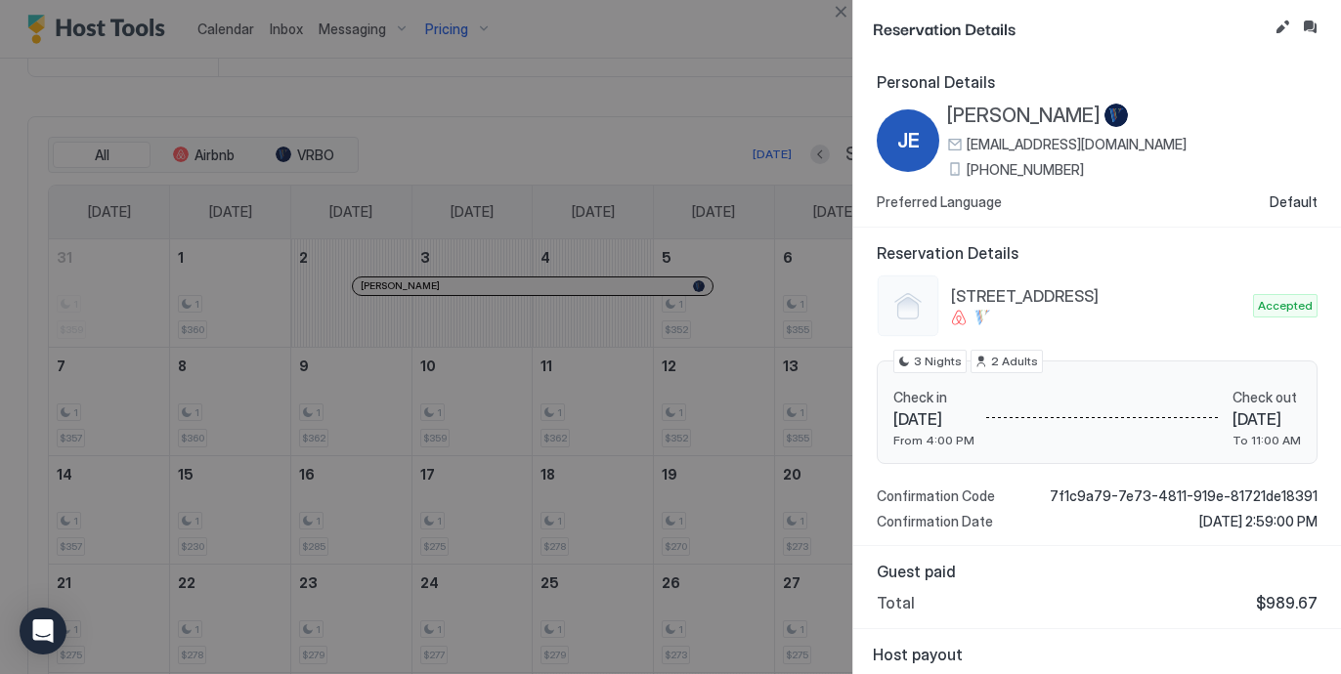
click at [1122, 304] on span "[STREET_ADDRESS]" at bounding box center [1098, 296] width 294 height 20
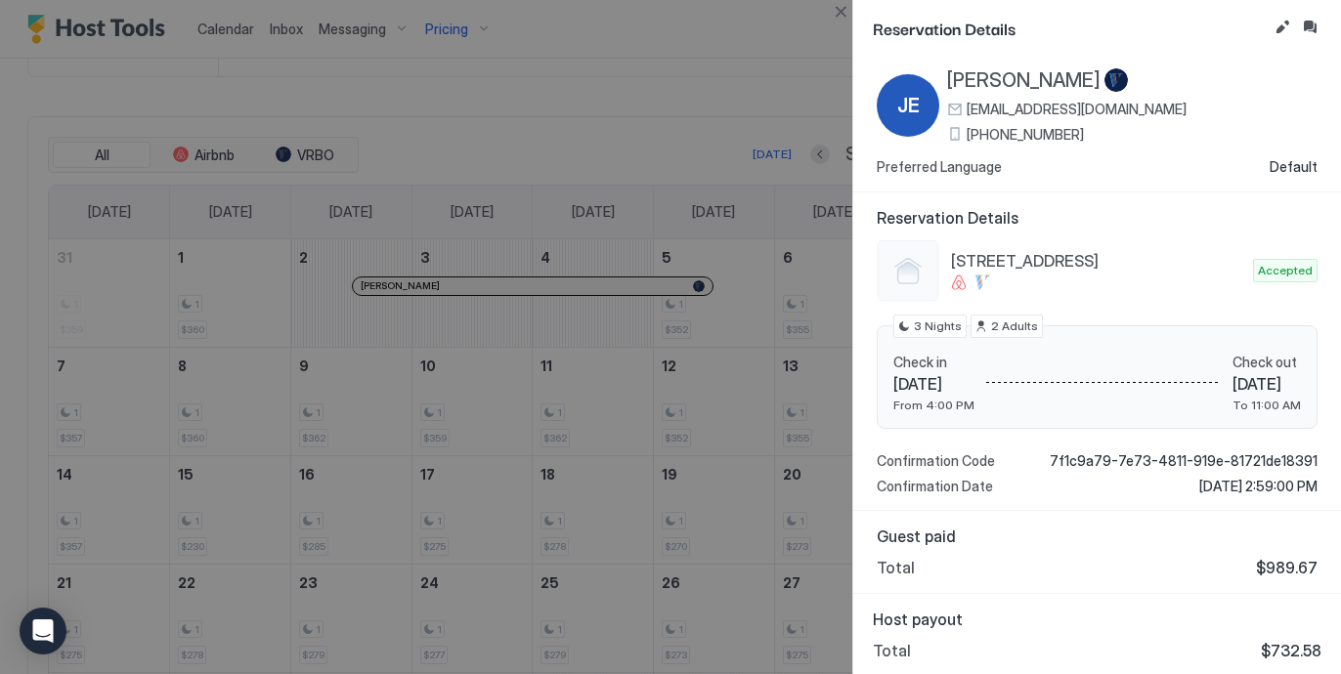
scroll to position [0, 0]
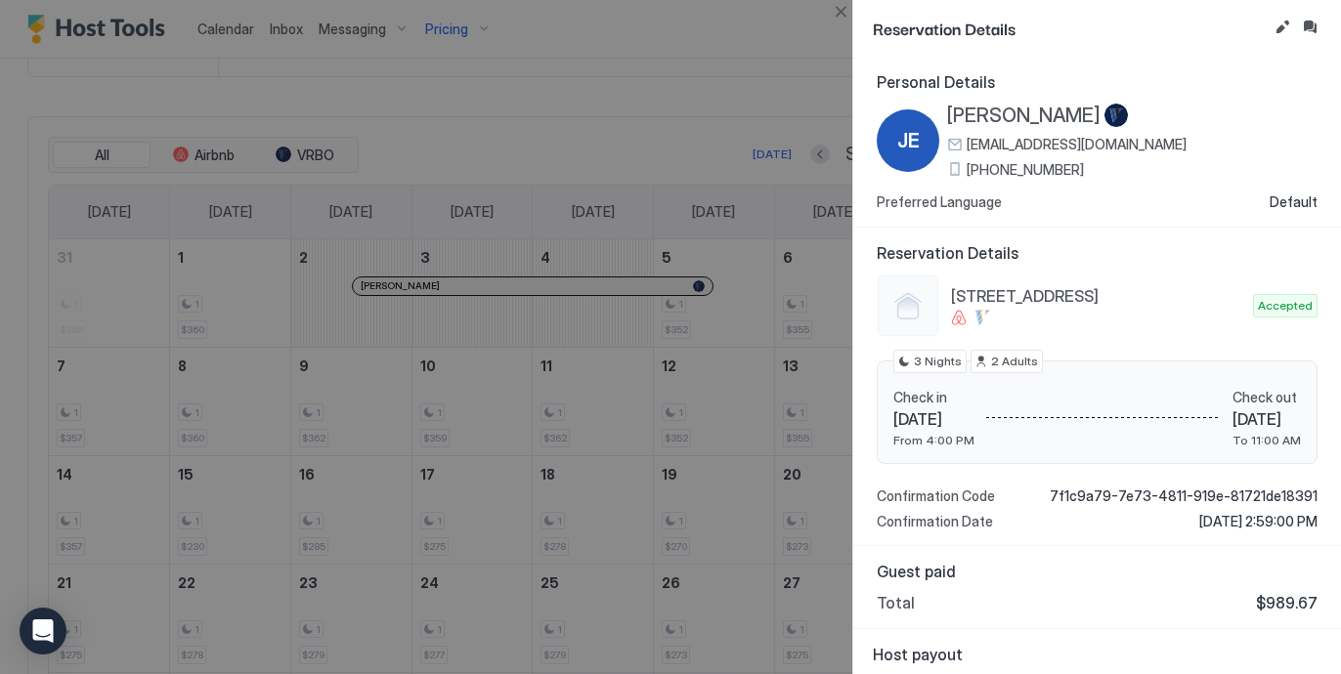
click at [672, 95] on div at bounding box center [670, 337] width 1341 height 674
click at [836, 13] on button "Close" at bounding box center [840, 11] width 23 height 23
